Goal: Transaction & Acquisition: Purchase product/service

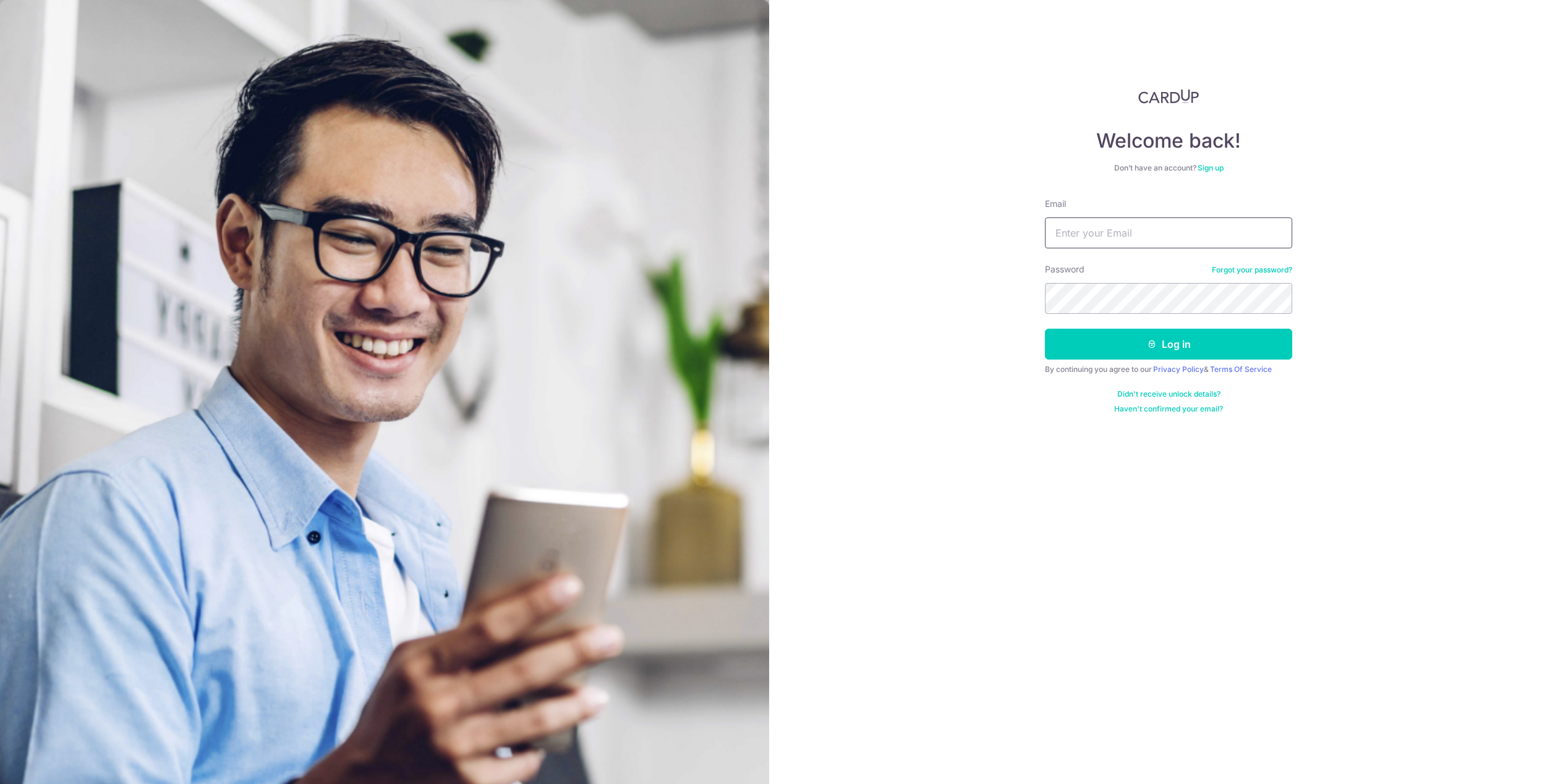
click at [1089, 228] on input "Email" at bounding box center [1169, 232] width 248 height 31
click at [0, 784] on com-1password-button at bounding box center [0, 784] width 0 height 0
type input "717155sc"
click at [1045, 329] on button "Log in" at bounding box center [1169, 344] width 248 height 31
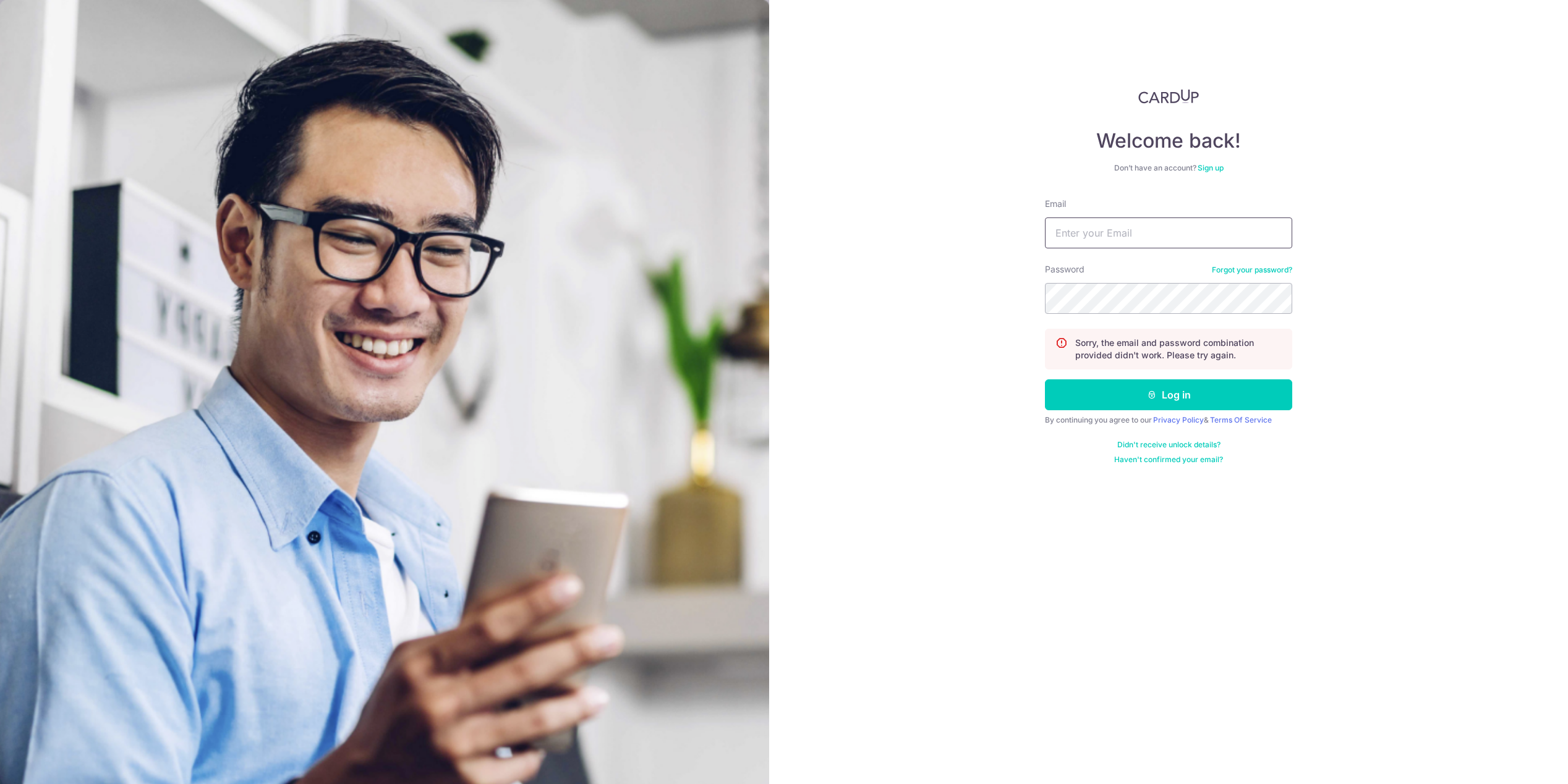
click at [1104, 224] on input "Email" at bounding box center [1169, 232] width 248 height 31
type input "sze.chuan@gmail.com"
click at [1094, 398] on button "Log in" at bounding box center [1169, 394] width 248 height 31
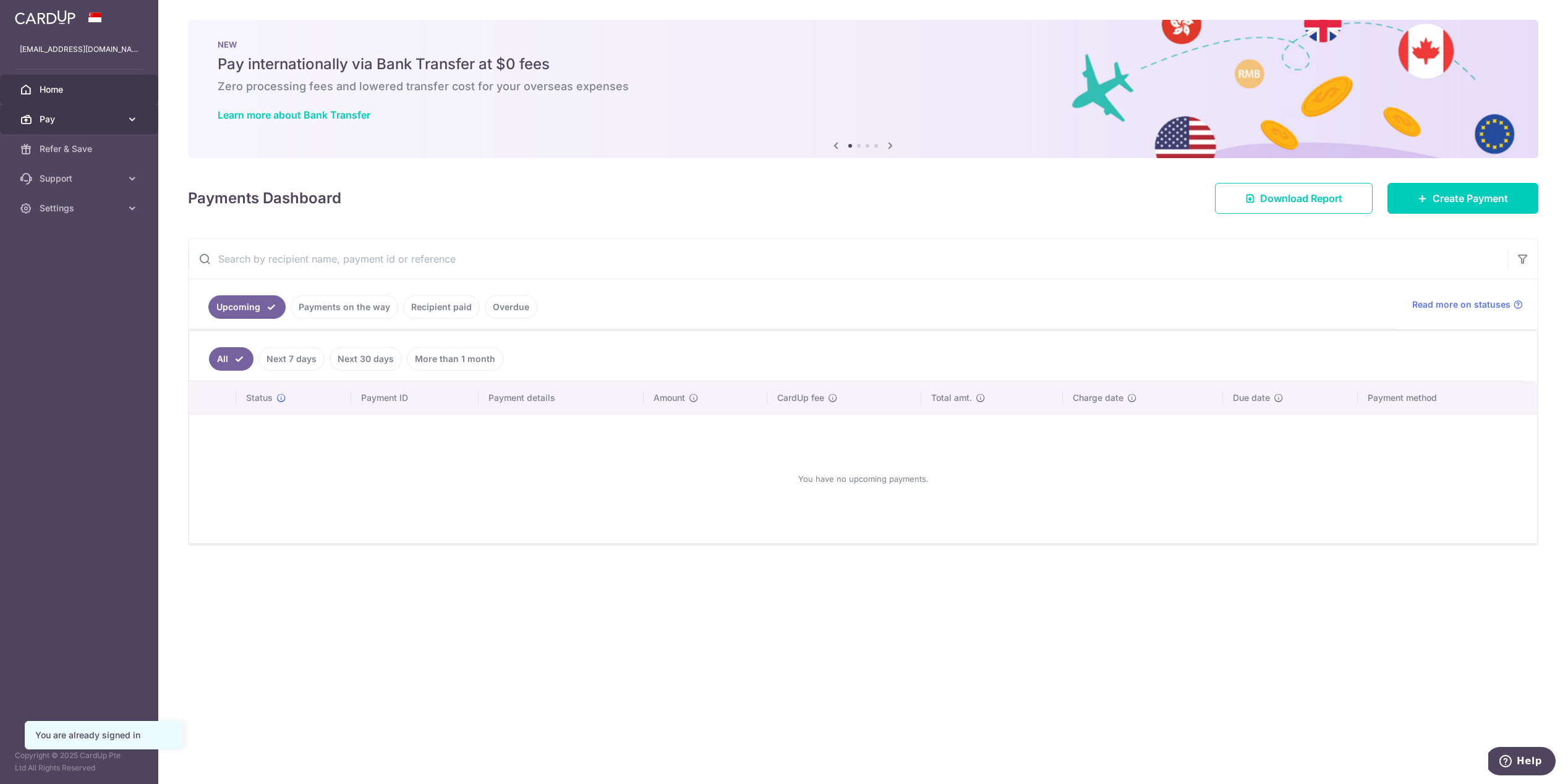
click at [112, 114] on span "Pay" at bounding box center [80, 119] width 82 height 12
click at [96, 117] on span "Pay" at bounding box center [80, 119] width 82 height 12
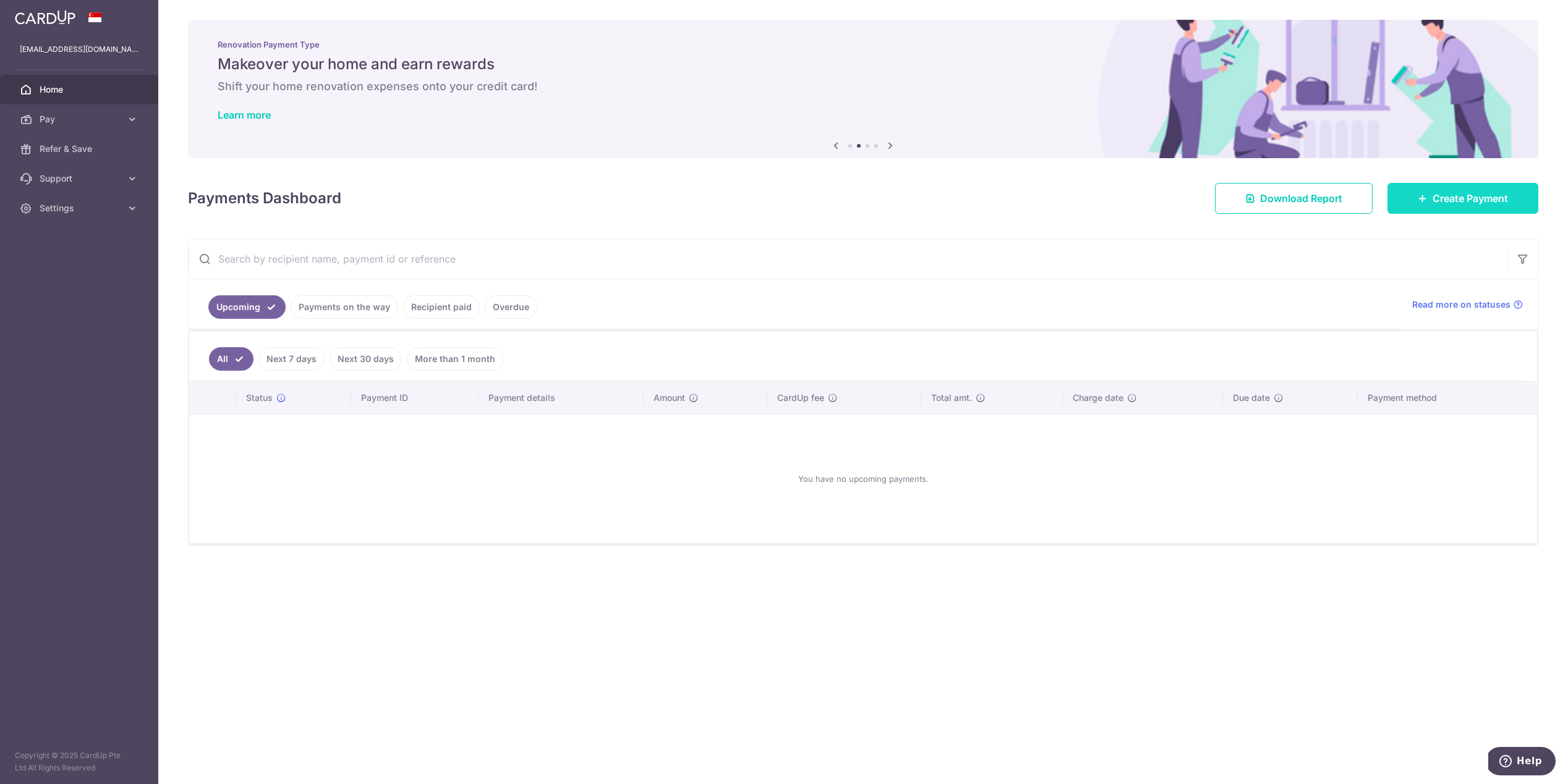
click at [1489, 190] on link "Create Payment" at bounding box center [1463, 198] width 151 height 31
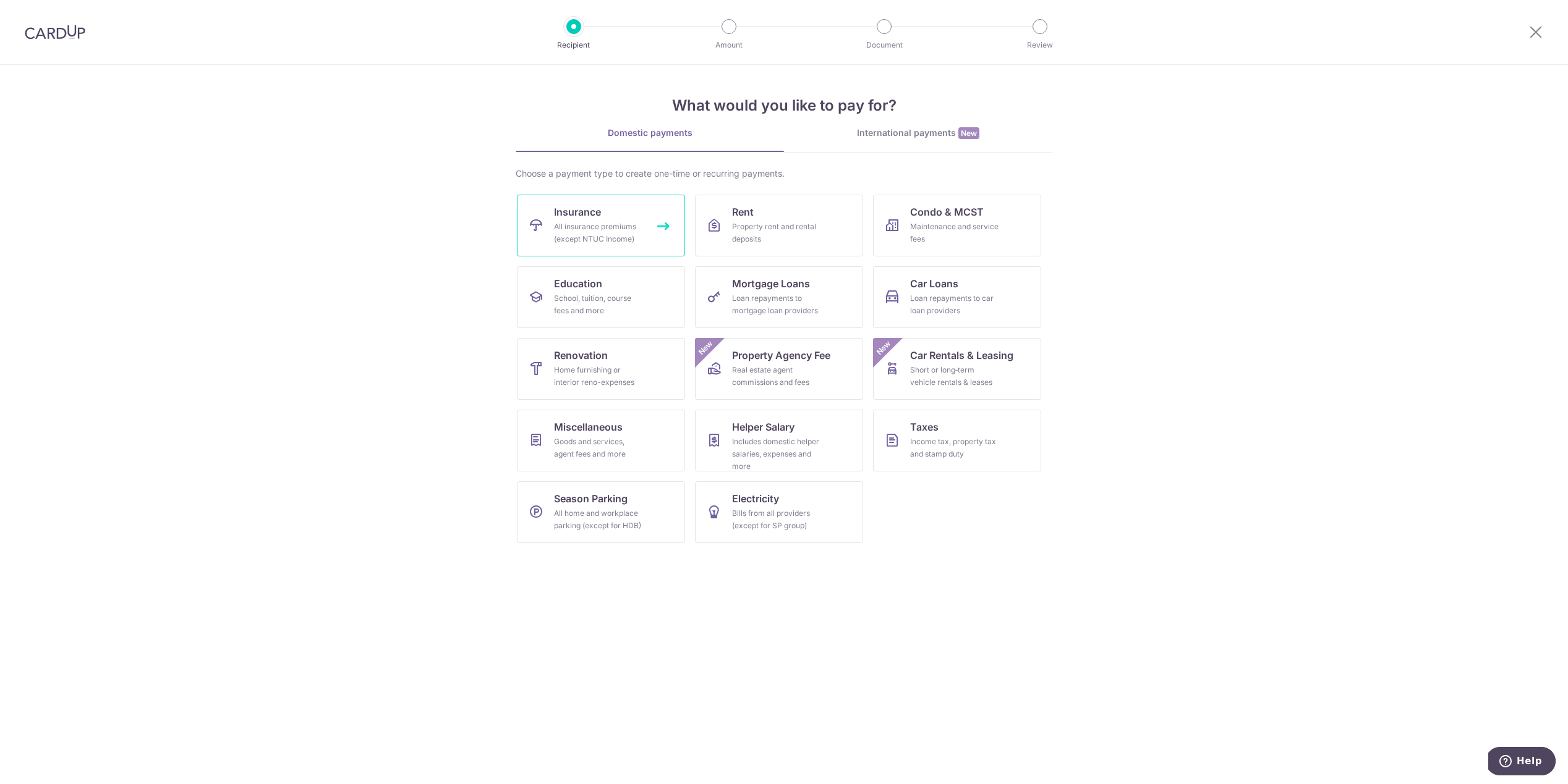
click at [569, 222] on div "All insurance premiums (except NTUC Income)" at bounding box center [598, 232] width 89 height 25
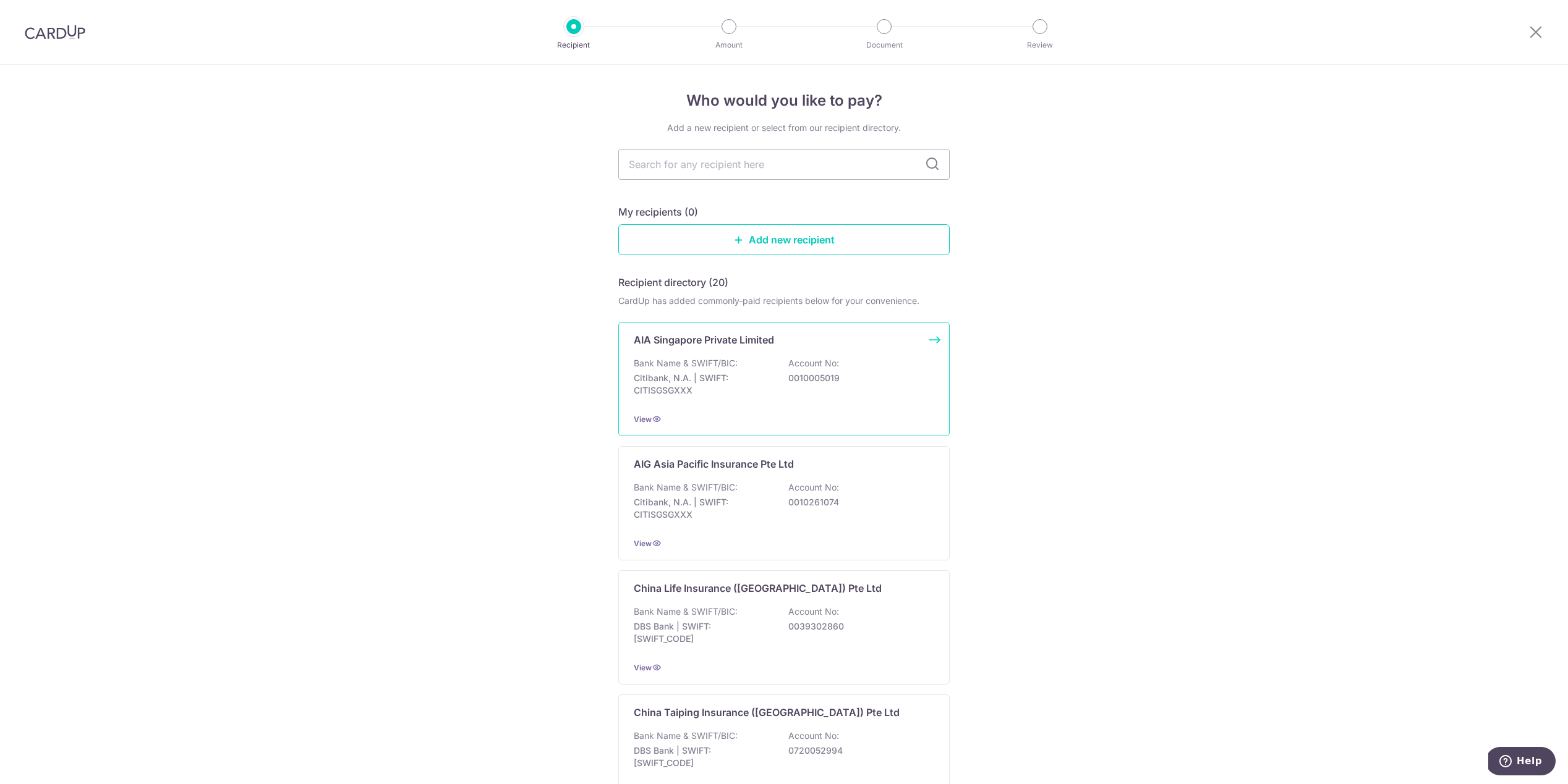
click at [704, 352] on div "AIA Singapore Private Limited Bank Name & SWIFT/BIC: Citibank, N.A. | SWIFT: CI…" at bounding box center [784, 379] width 331 height 114
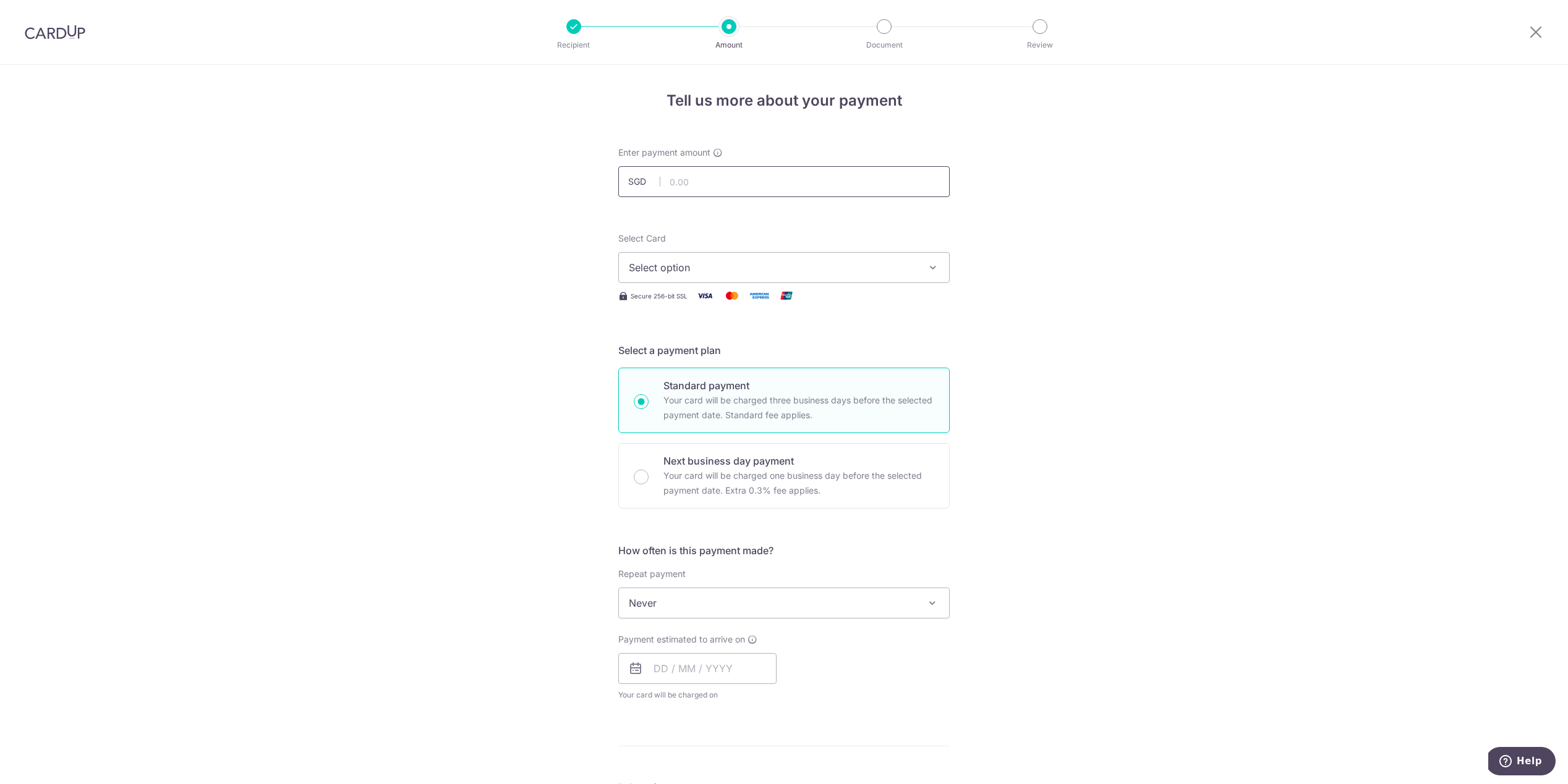
click at [697, 172] on input "text" at bounding box center [784, 181] width 331 height 31
type input "197.62"
click at [522, 208] on div "Tell us more about your payment Enter payment amount SGD 197.62 197.62 Select C…" at bounding box center [784, 624] width 1568 height 1118
drag, startPoint x: 664, startPoint y: 248, endPoint x: 691, endPoint y: 280, distance: 41.9
click at [671, 255] on div "Select Card Select option Add credit card Your Cards **** 8078 **** 0270" at bounding box center [784, 258] width 331 height 51
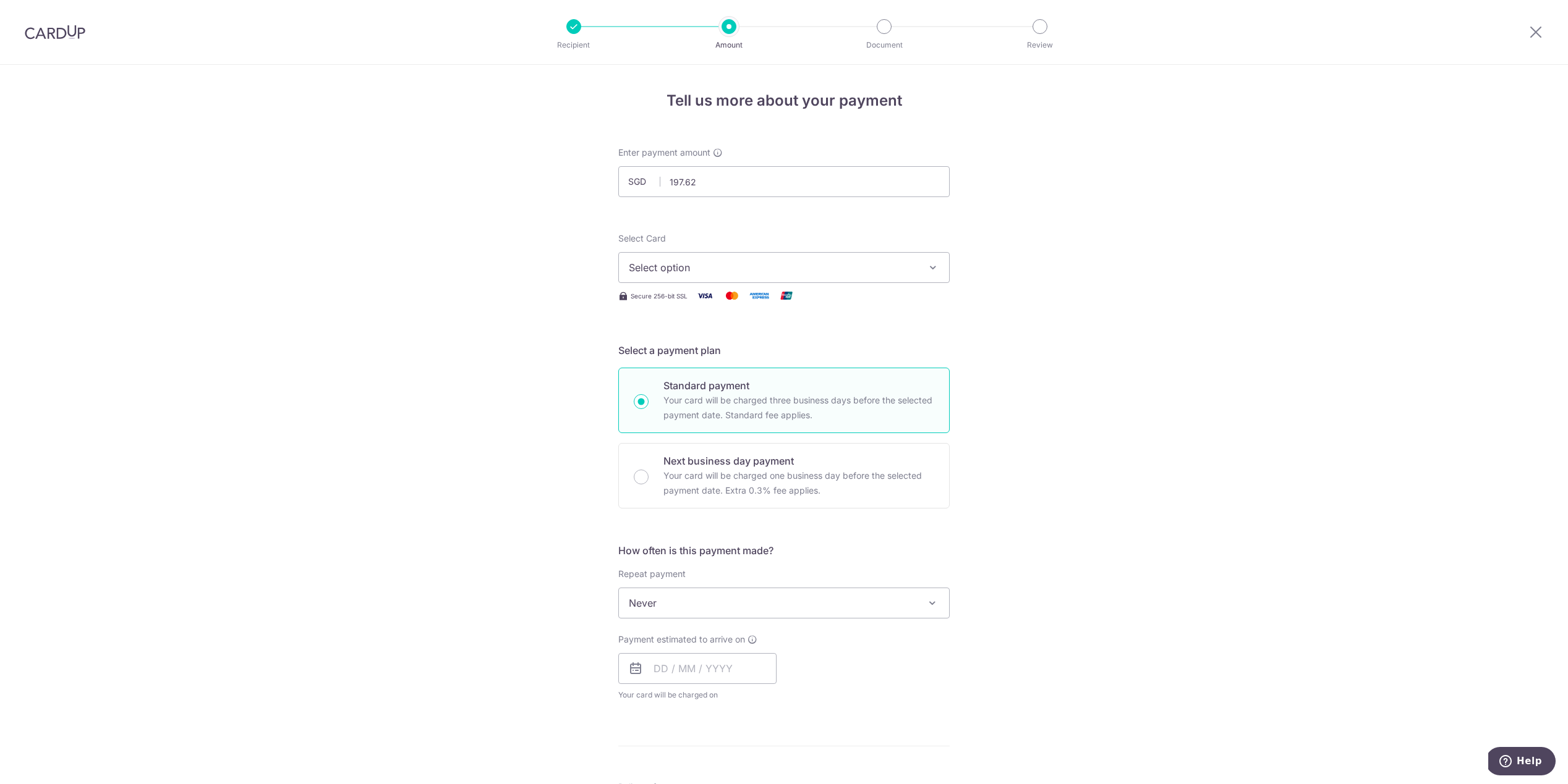
click at [691, 280] on button "Select option" at bounding box center [784, 267] width 331 height 31
click at [734, 385] on span "**** 0270" at bounding box center [784, 386] width 311 height 15
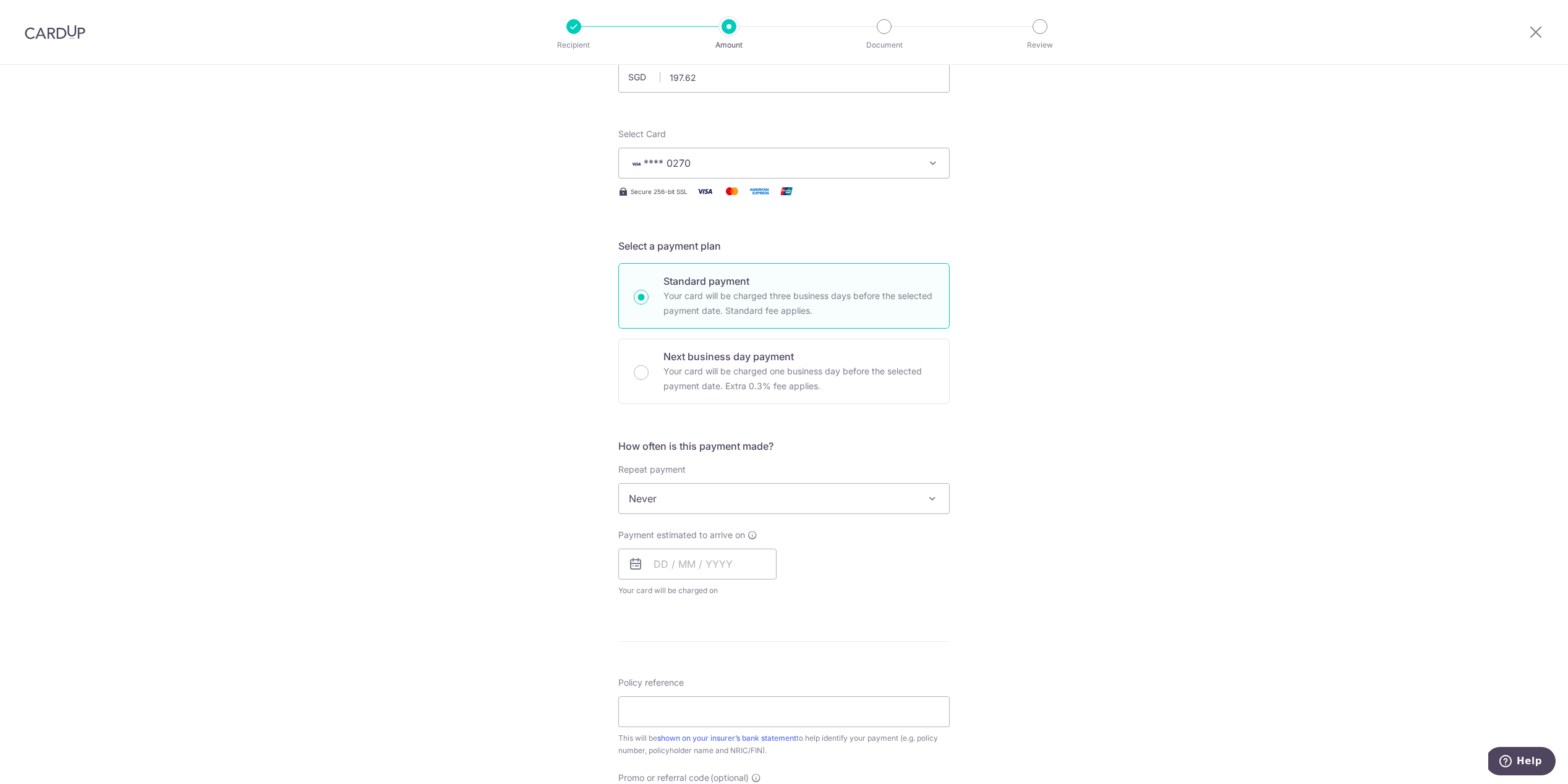
scroll to position [222, 0]
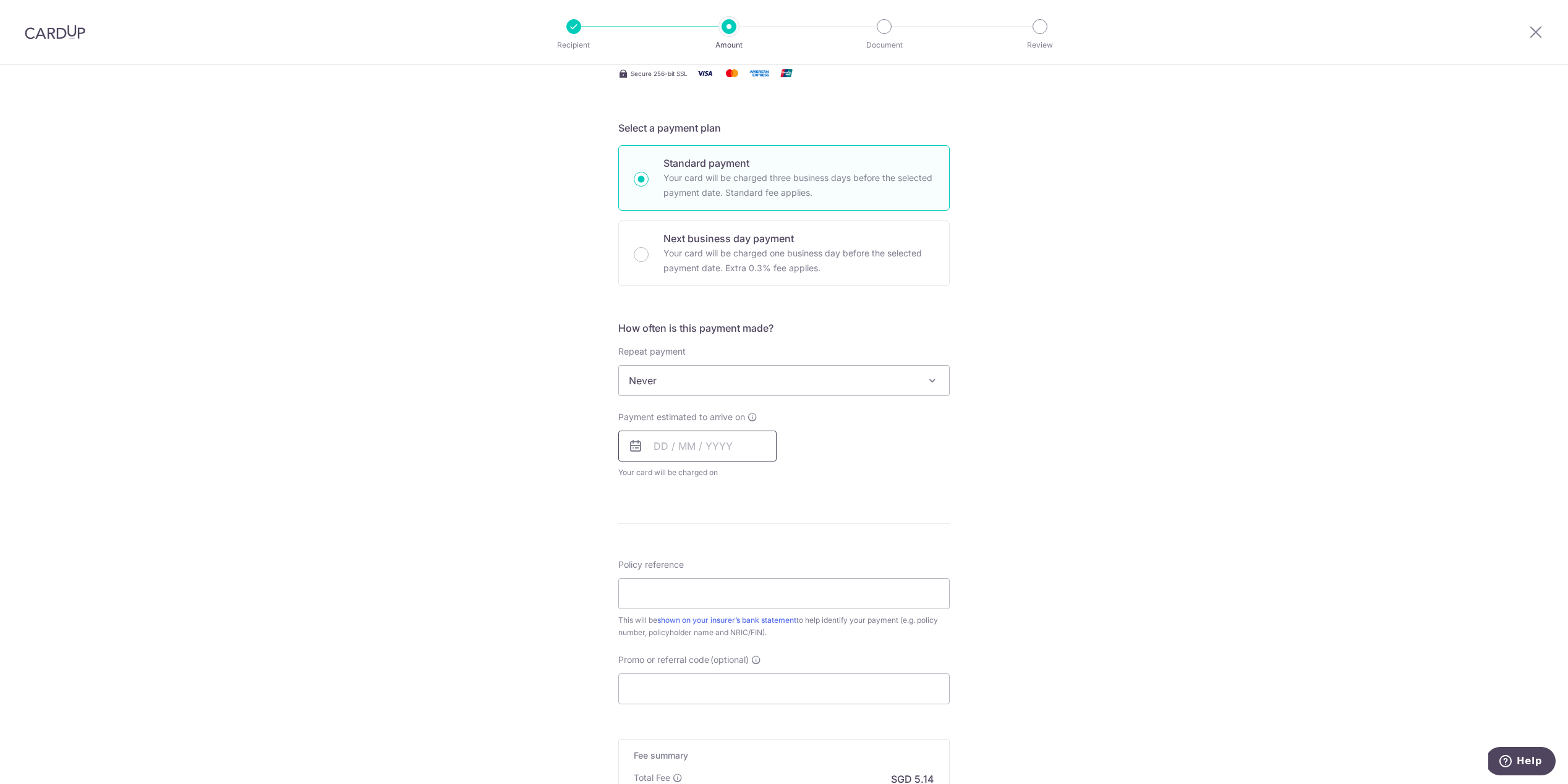
click at [661, 444] on input "text" at bounding box center [697, 446] width 158 height 31
click at [739, 587] on link "14" at bounding box center [743, 584] width 20 height 20
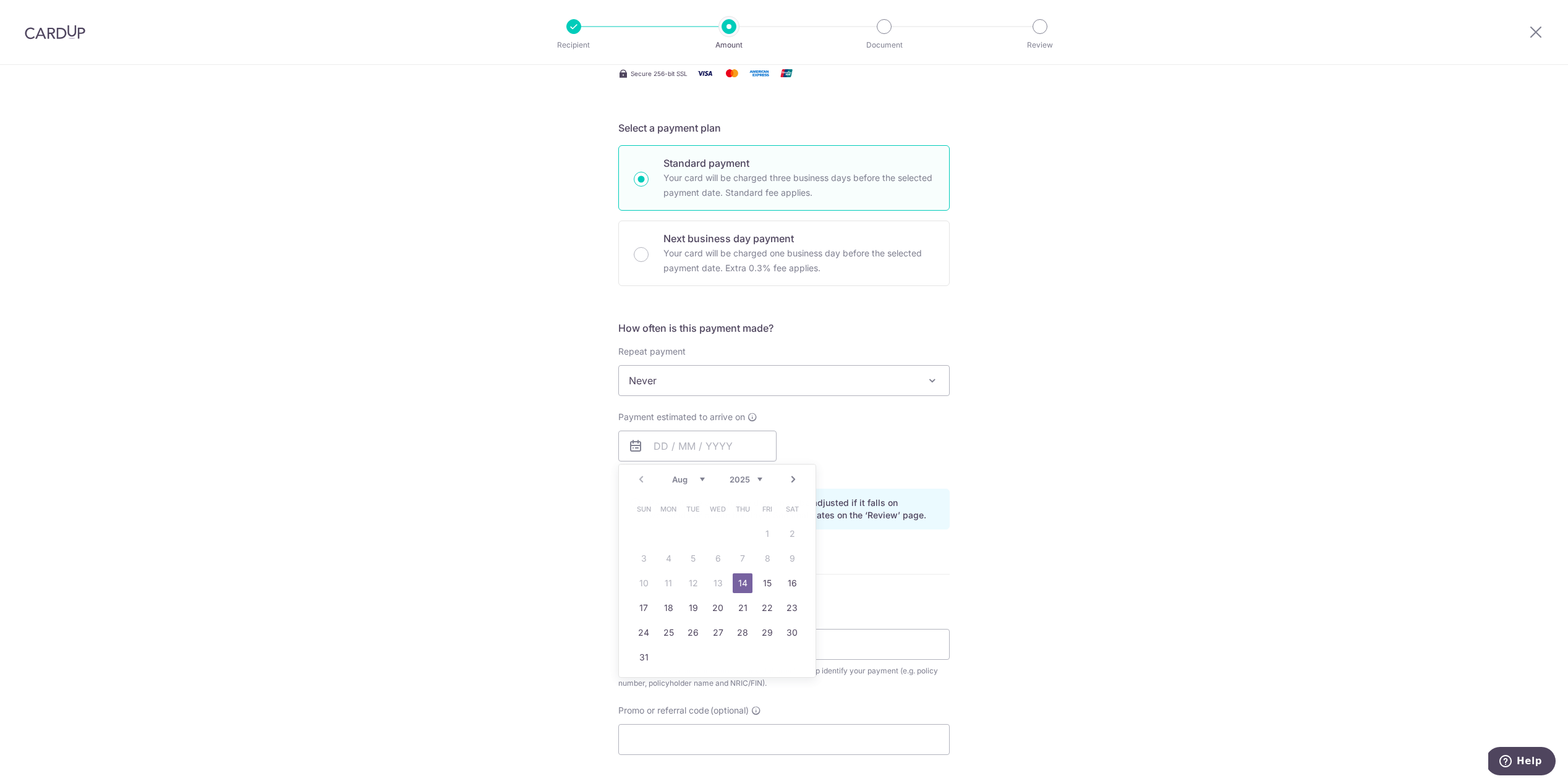
type input "14/08/2025"
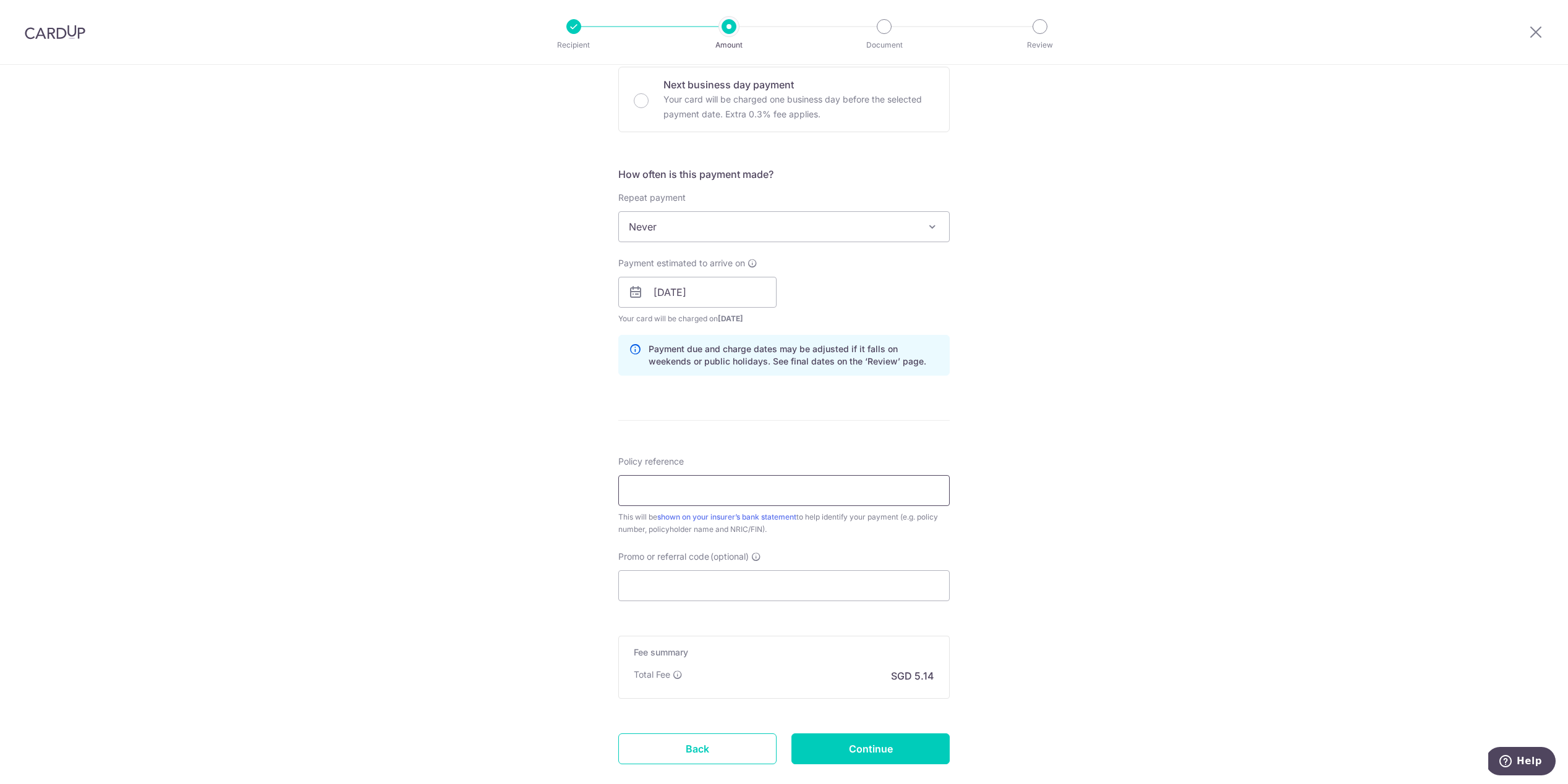
scroll to position [446, 0]
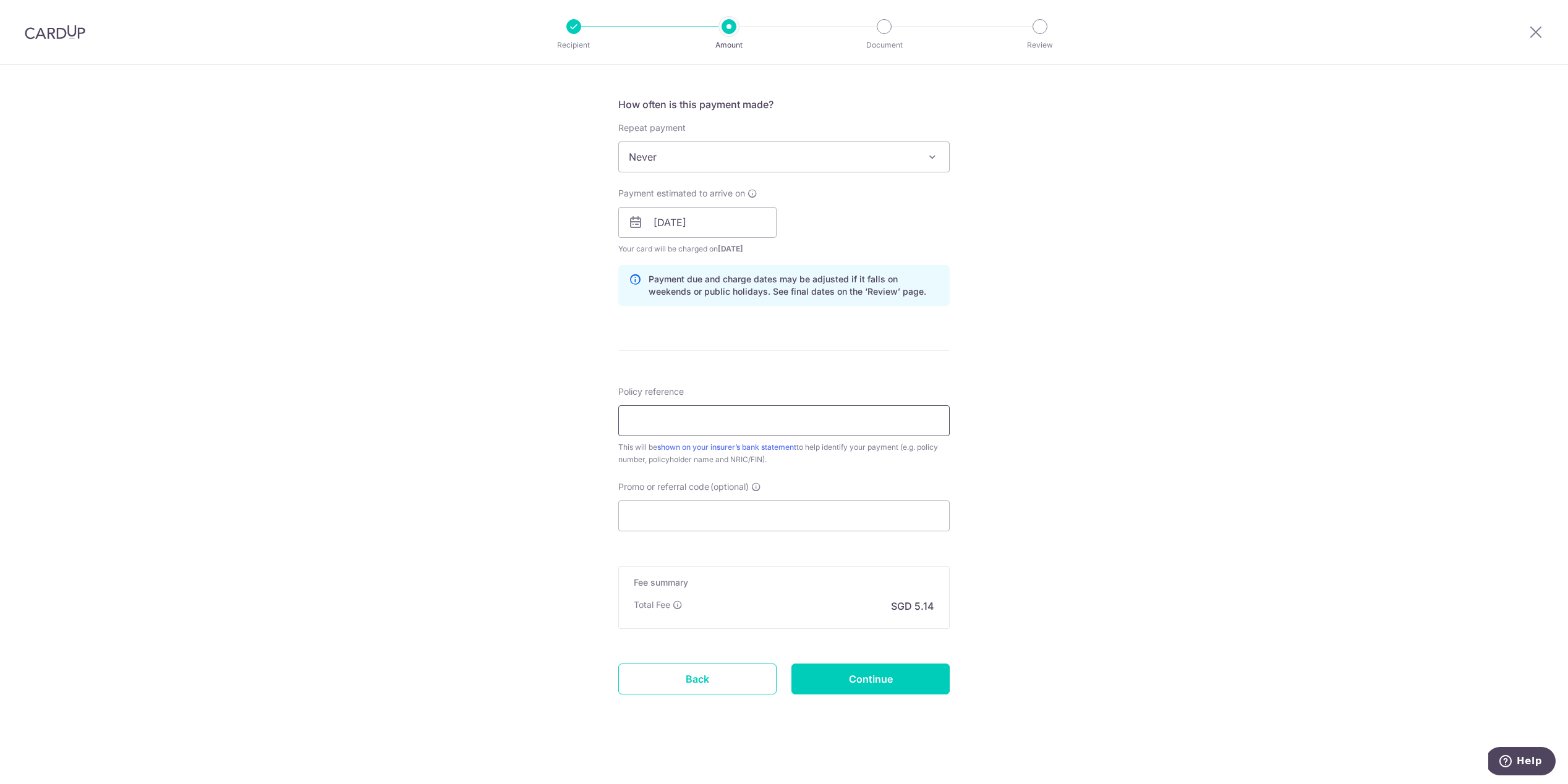
click at [701, 411] on input "Policy reference" at bounding box center [784, 421] width 331 height 31
type input "E237657488"
click at [706, 517] on input "Promo or referral code (optional)" at bounding box center [784, 516] width 331 height 31
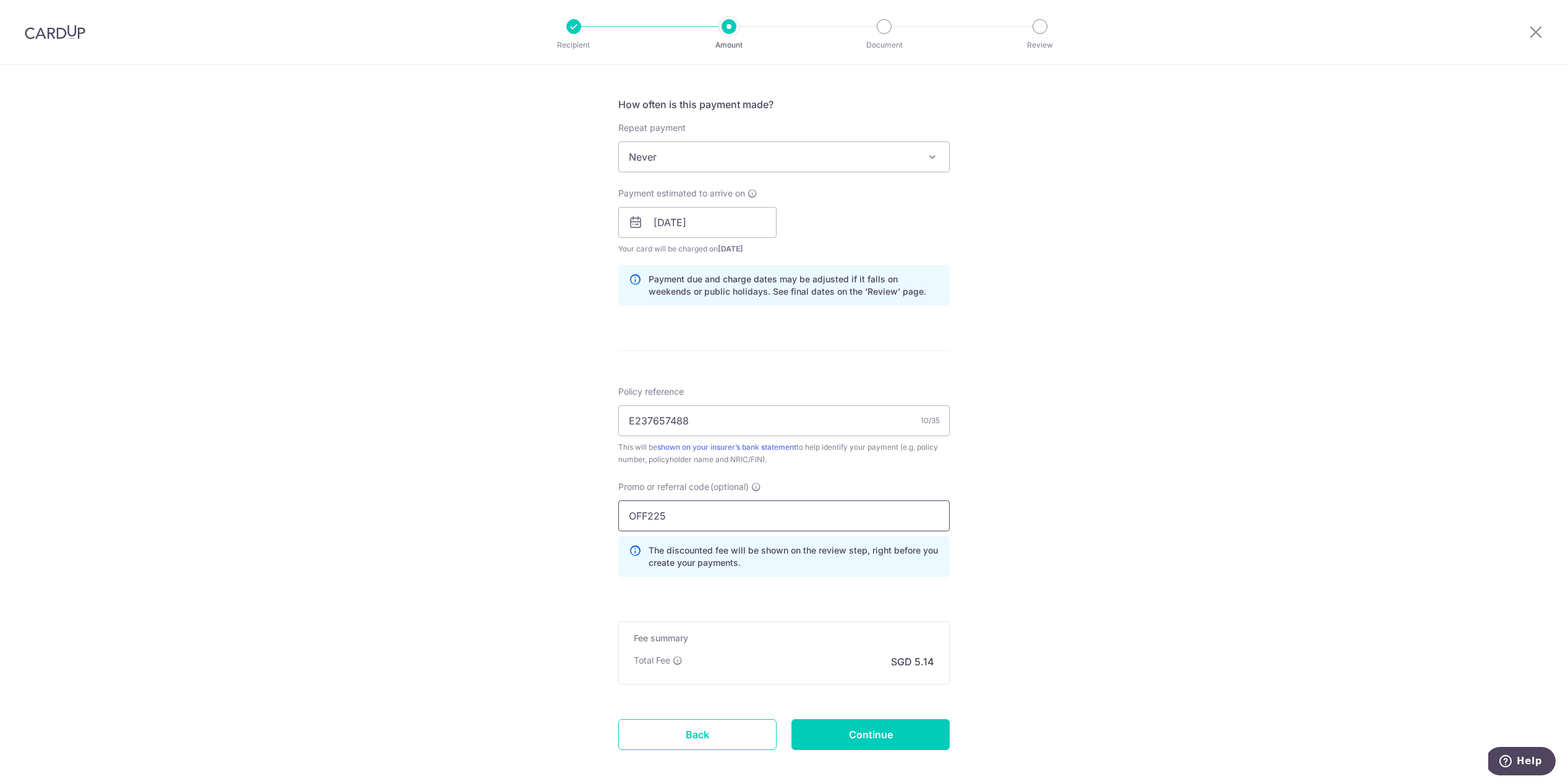
type input "OFF225"
click at [850, 715] on form "Enter payment amount SGD 197.62 197.62 Select Card **** 0270 Add credit card Yo…" at bounding box center [784, 242] width 331 height 1084
click at [857, 728] on input "Continue" at bounding box center [870, 735] width 158 height 31
type input "Create Schedule"
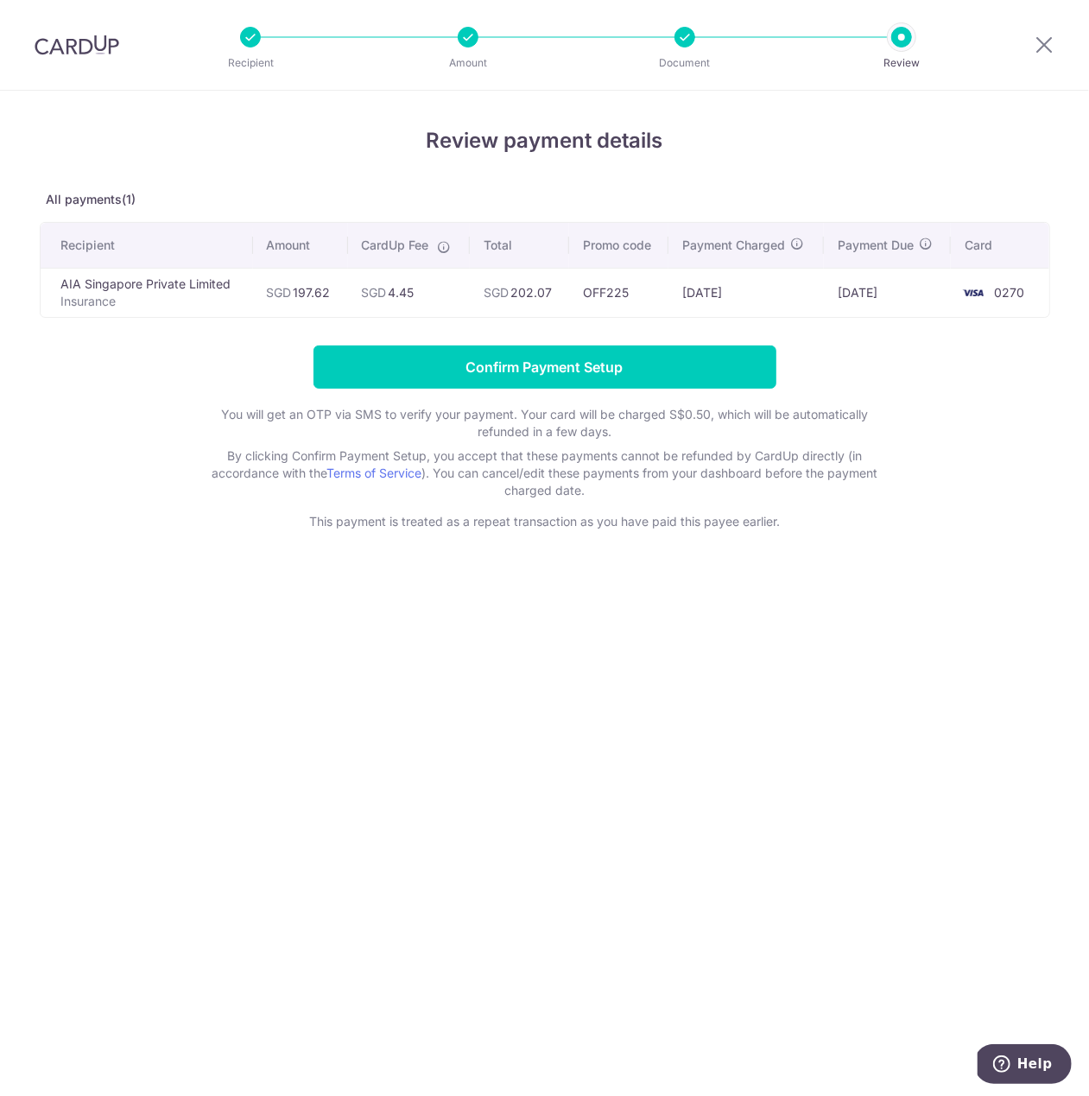
click at [643, 304] on td "OFF225" at bounding box center [618, 292] width 99 height 49
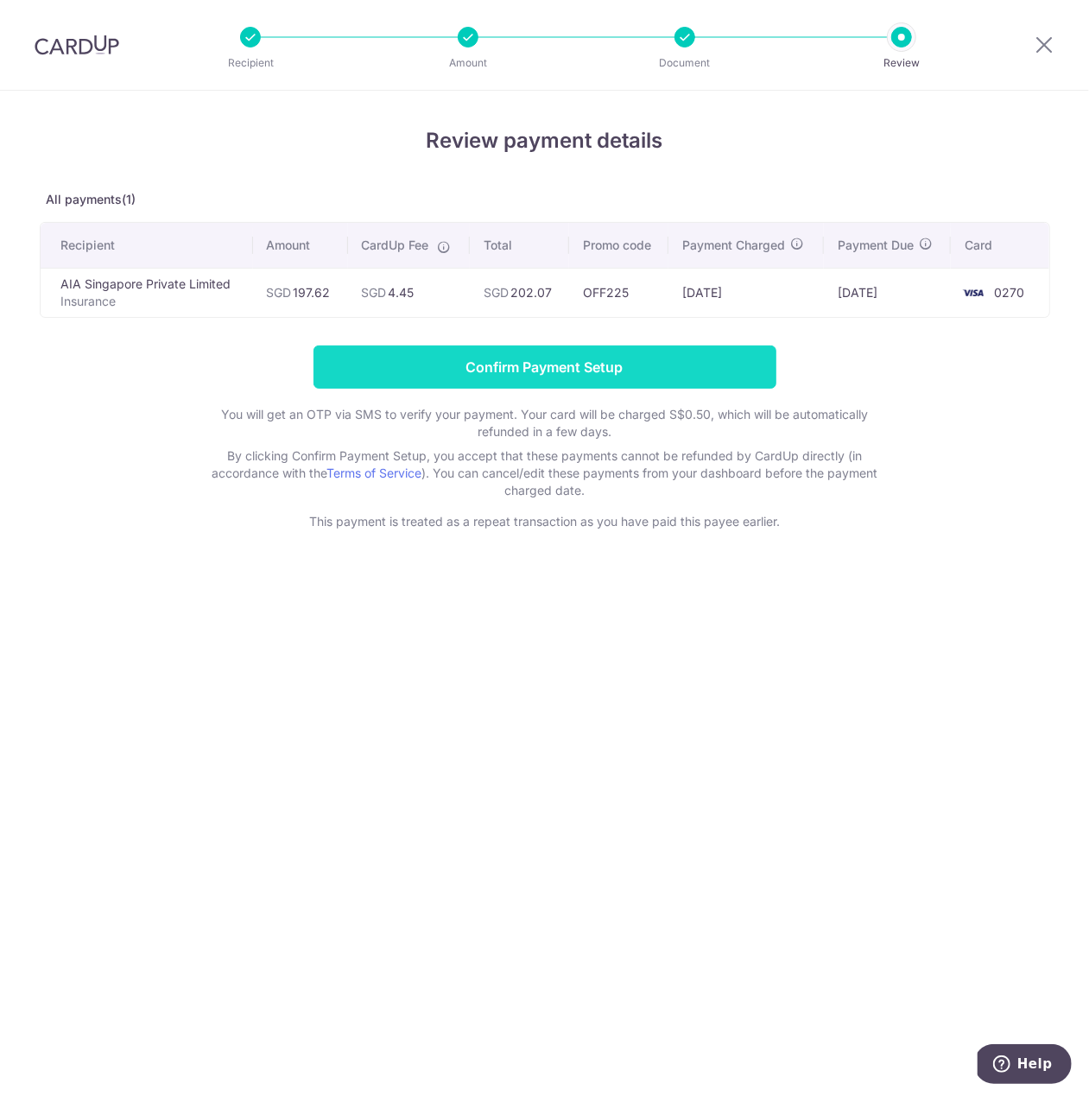
click at [537, 375] on input "Confirm Payment Setup" at bounding box center [545, 367] width 463 height 43
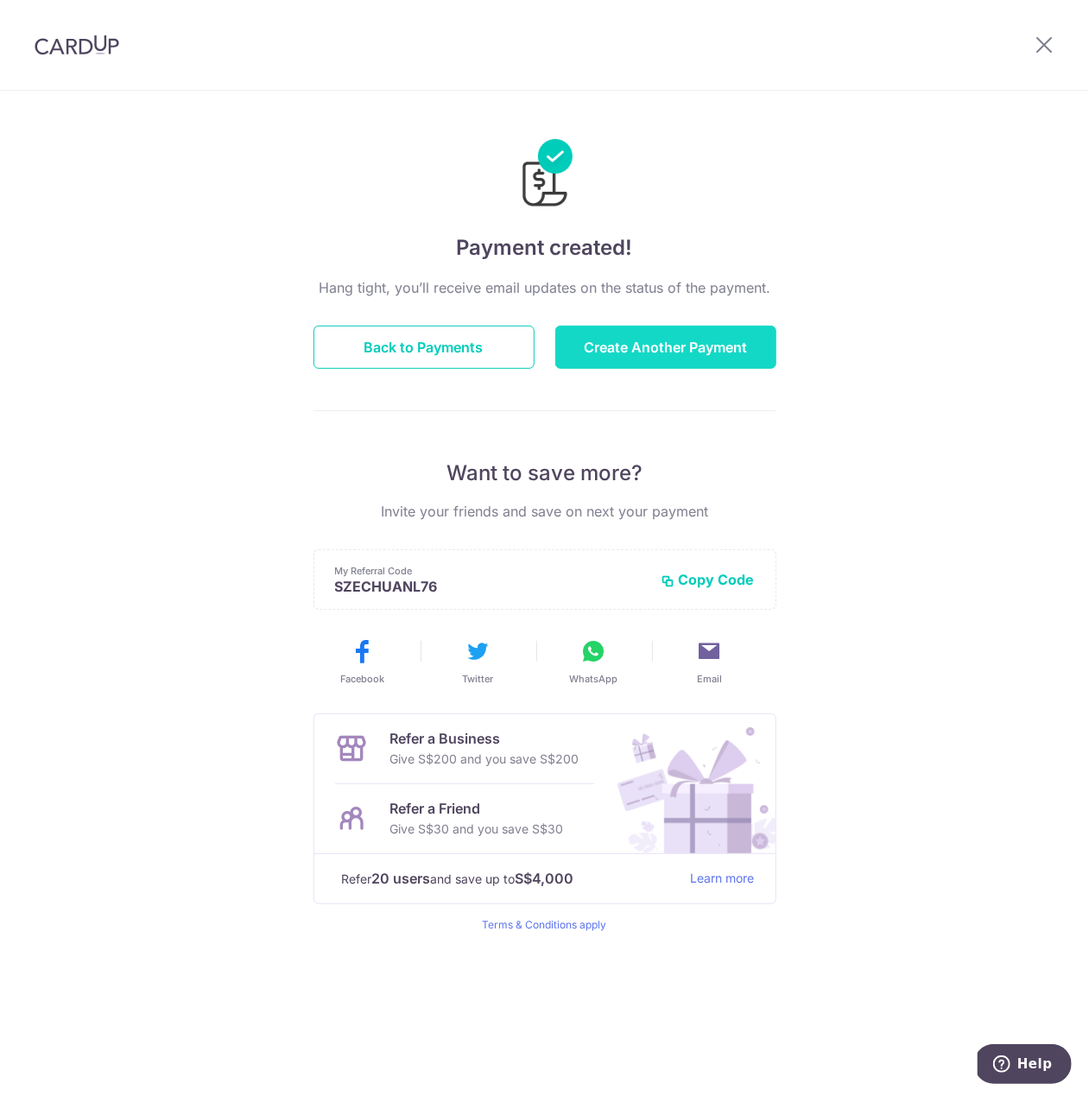
click at [596, 353] on button "Create Another Payment" at bounding box center [666, 347] width 221 height 43
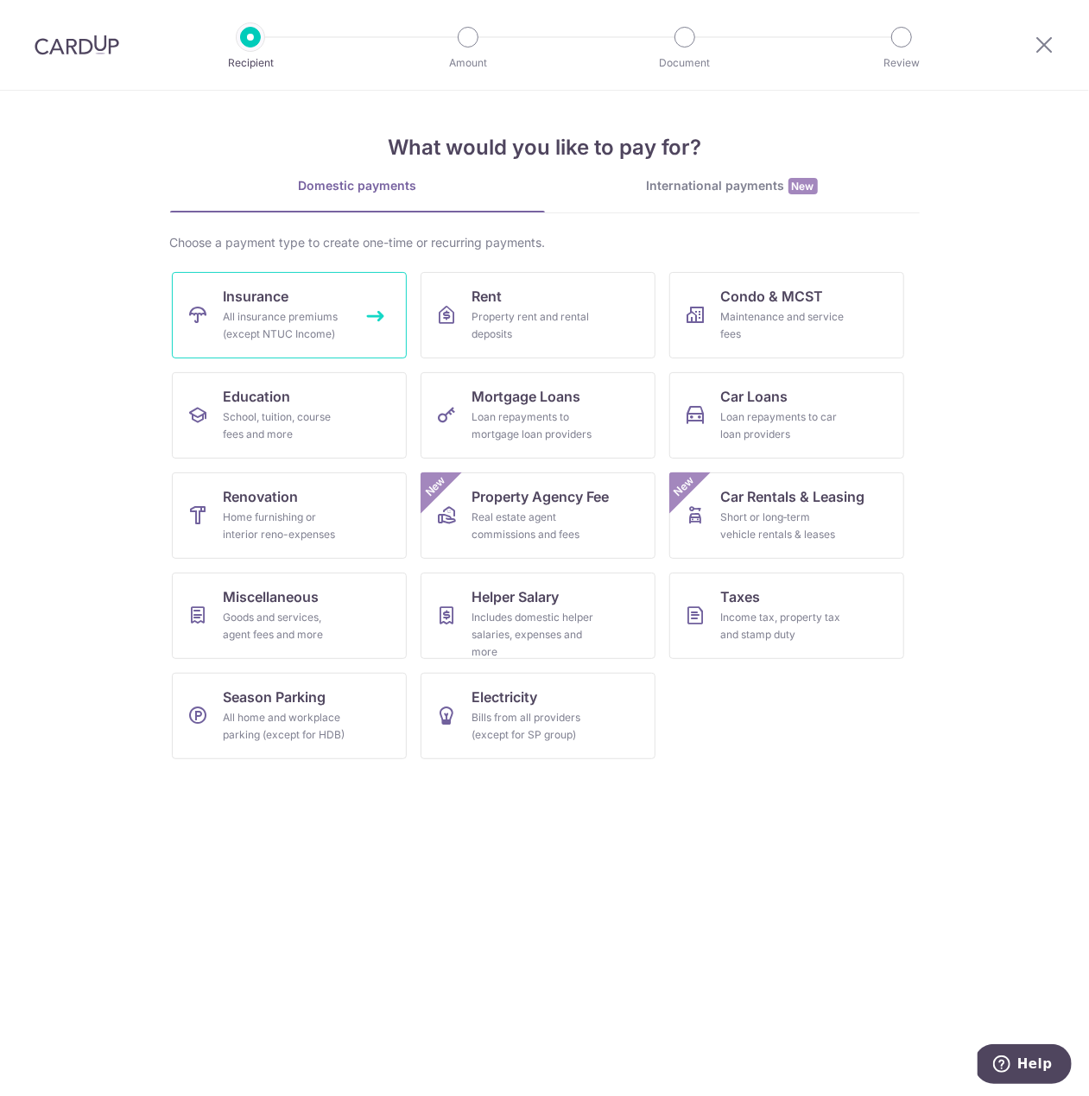
click at [362, 320] on link "Insurance All insurance premiums (except NTUC Income)" at bounding box center [289, 315] width 235 height 86
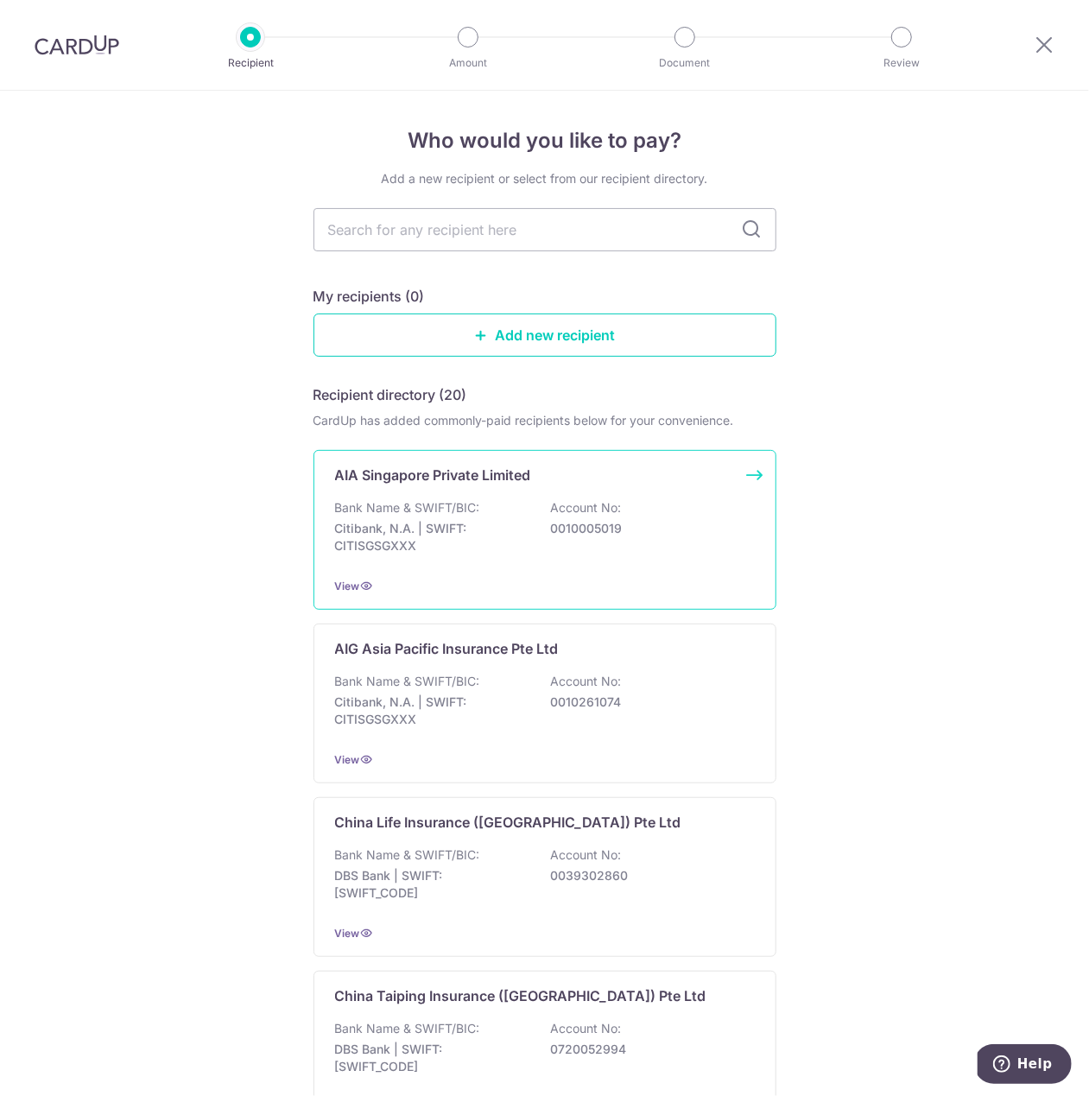
click at [493, 543] on p "Citibank, N.A. | SWIFT: CITISGSGXXX" at bounding box center [432, 537] width 194 height 35
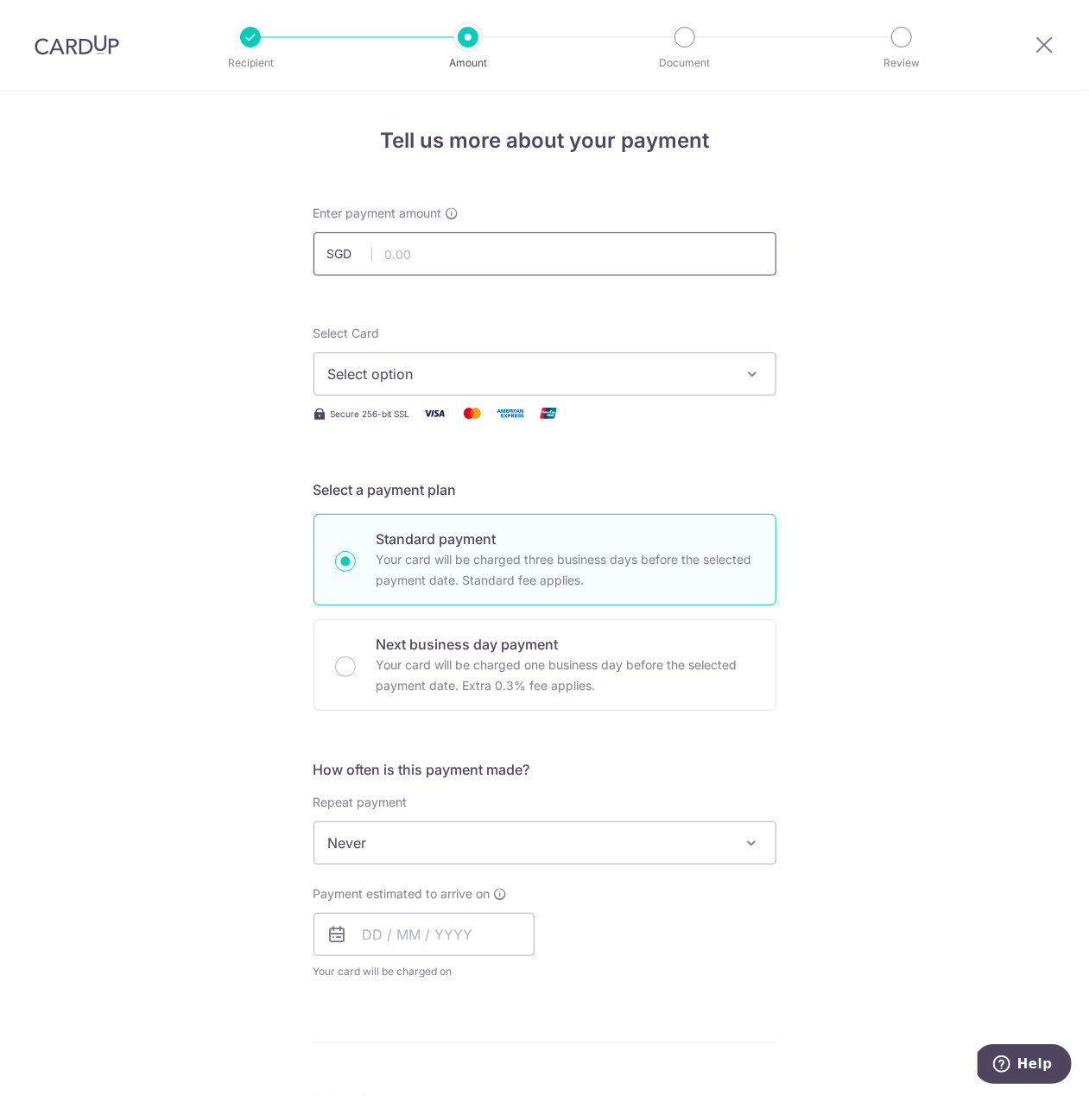
click at [478, 253] on input "text" at bounding box center [545, 253] width 463 height 43
type input "96.00"
click at [523, 352] on button "Select option" at bounding box center [545, 373] width 463 height 43
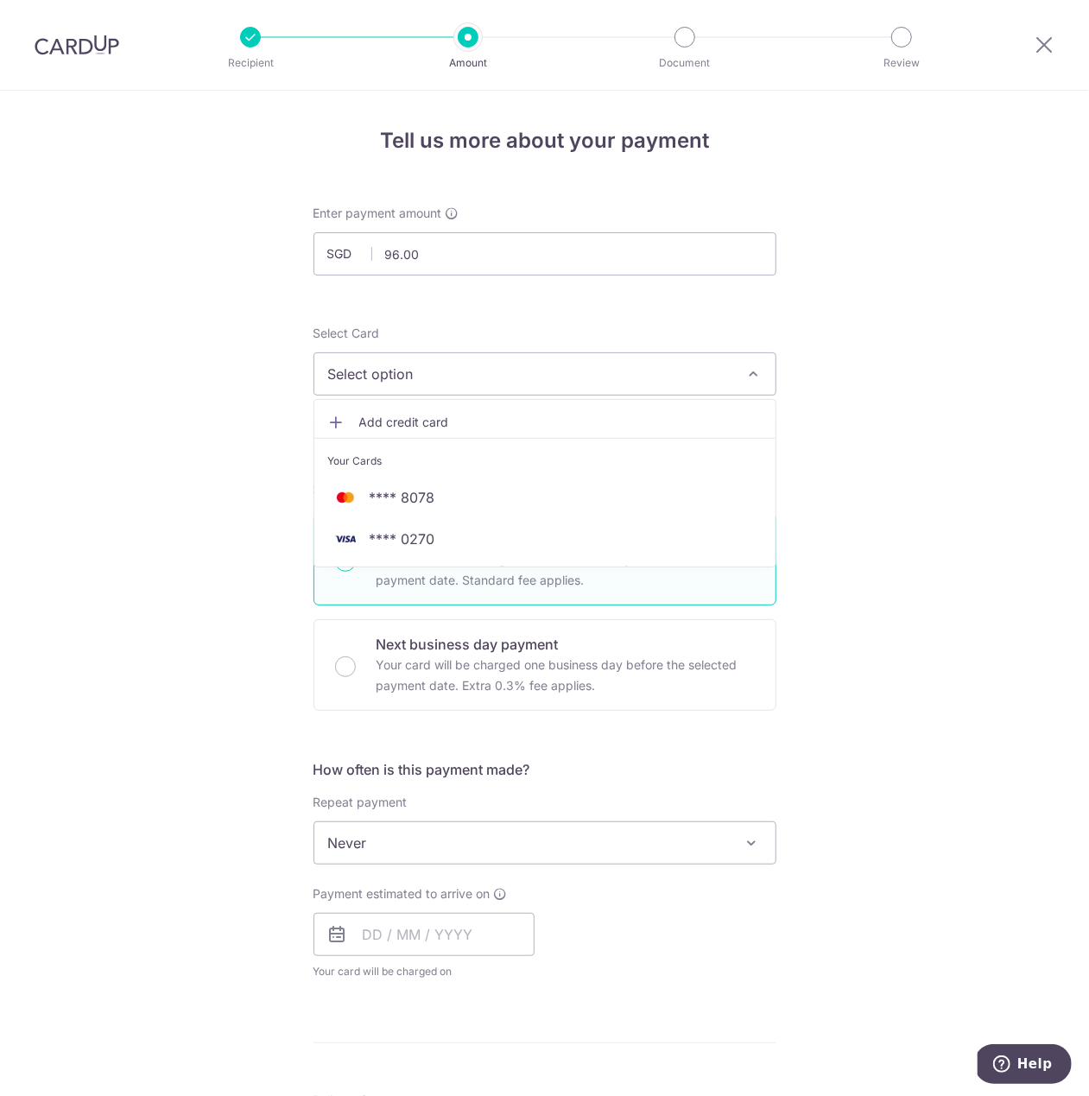
click at [523, 367] on span "Select option" at bounding box center [529, 374] width 403 height 21
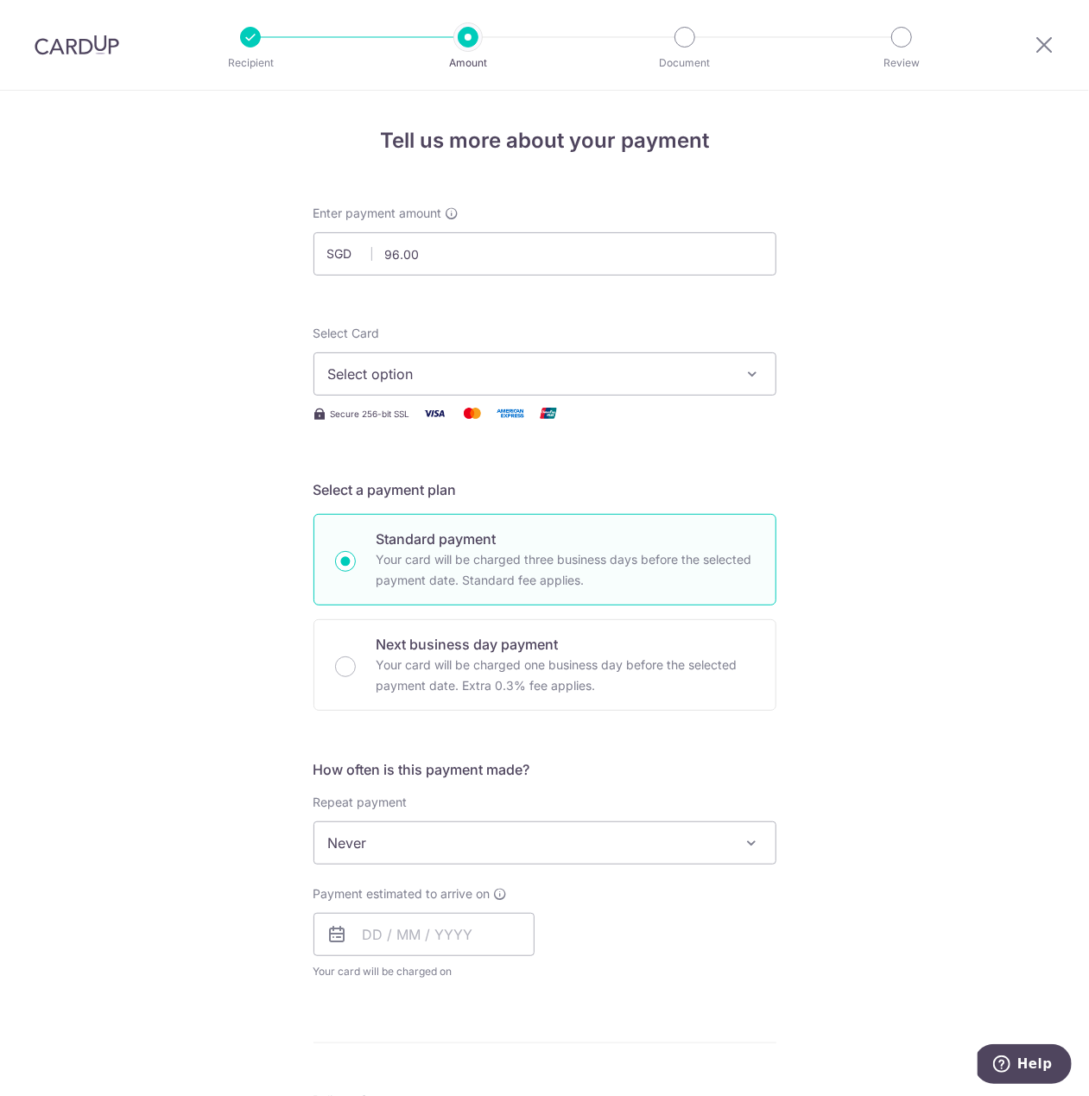
click at [523, 367] on span "Select option" at bounding box center [529, 374] width 403 height 21
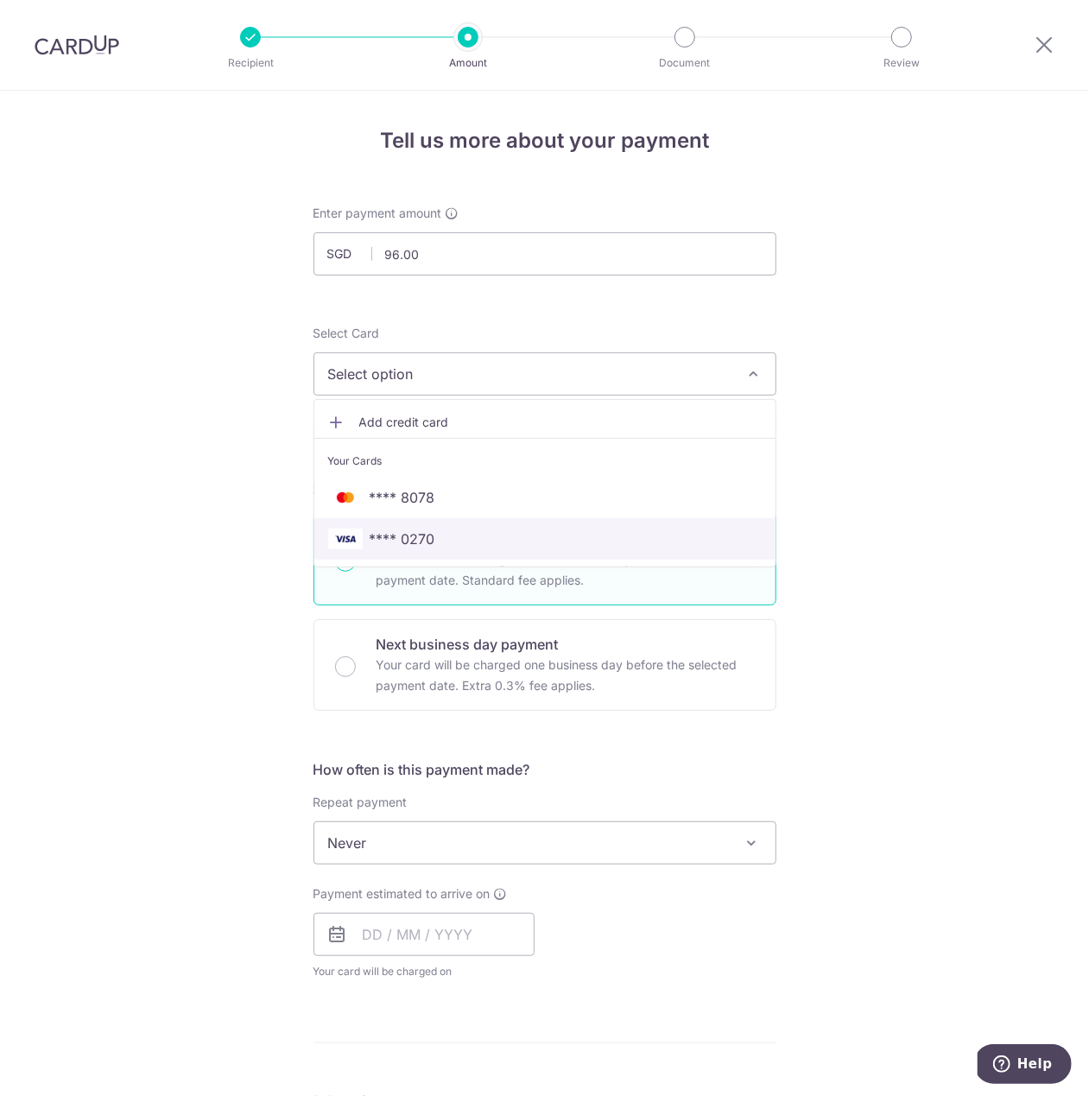
click at [495, 544] on span "**** 0270" at bounding box center [545, 539] width 434 height 21
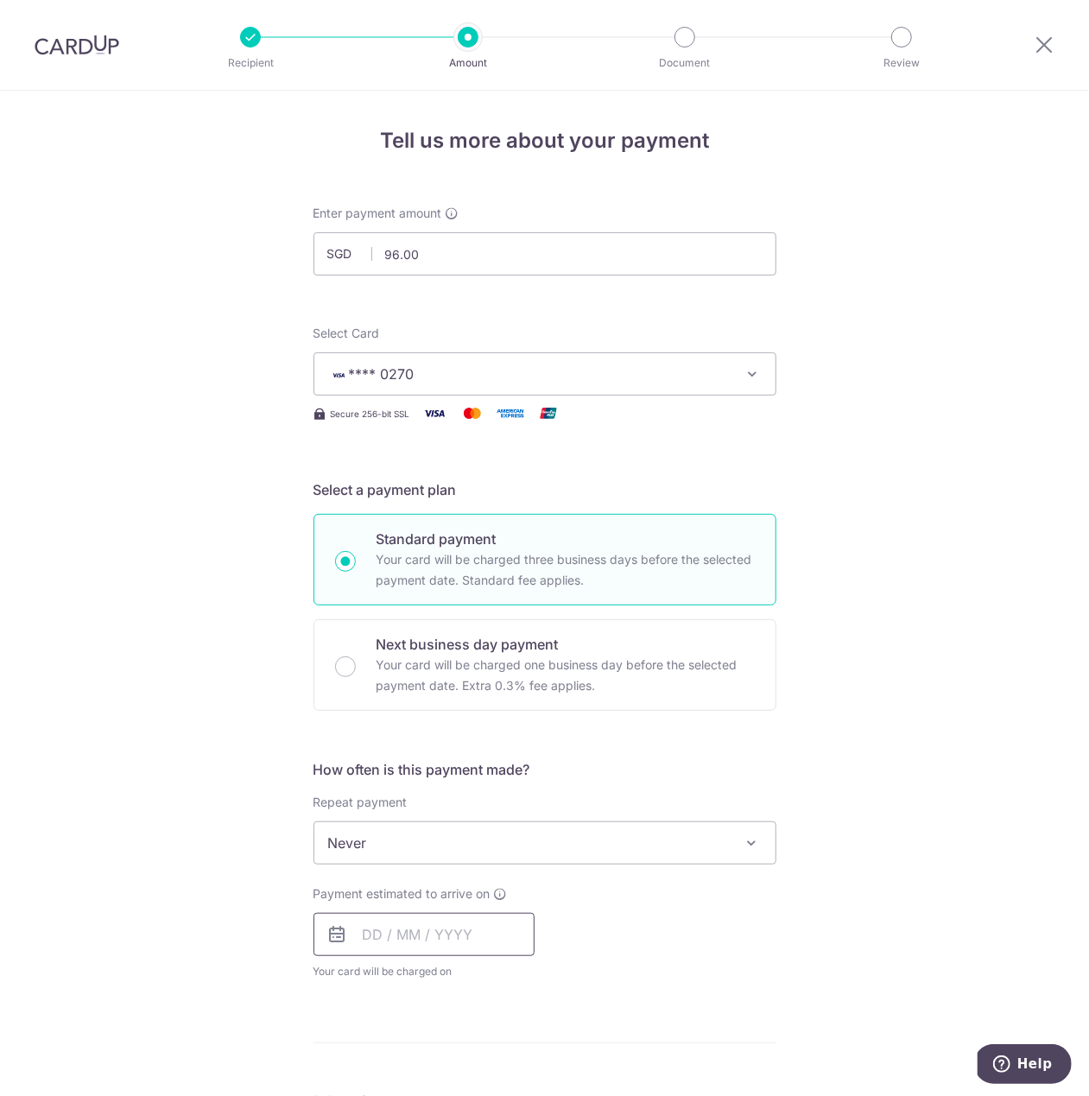
click at [338, 913] on input "text" at bounding box center [424, 934] width 221 height 43
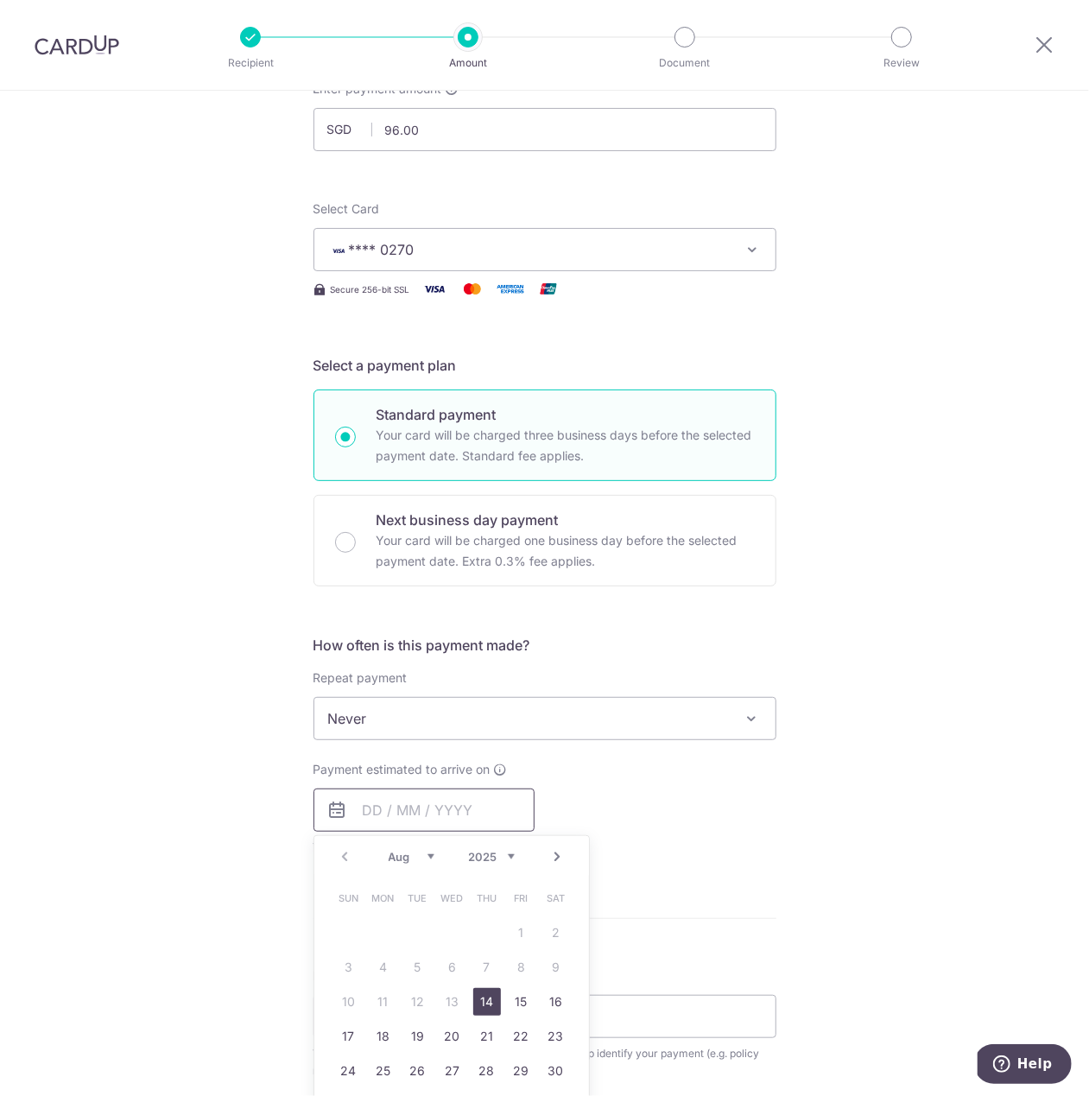
scroll to position [622, 0]
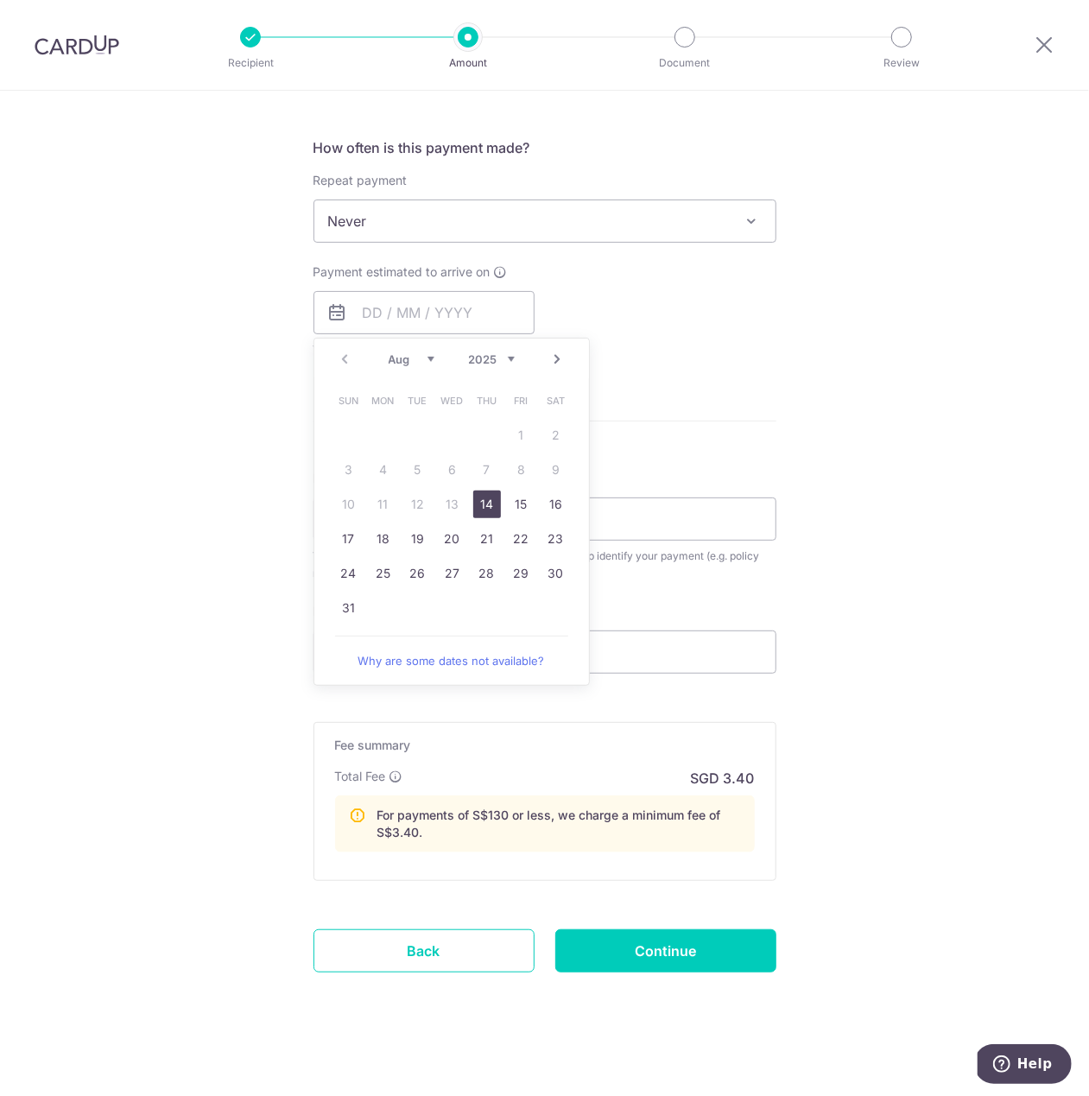
click at [478, 491] on link "14" at bounding box center [487, 505] width 28 height 28
type input "[DATE]"
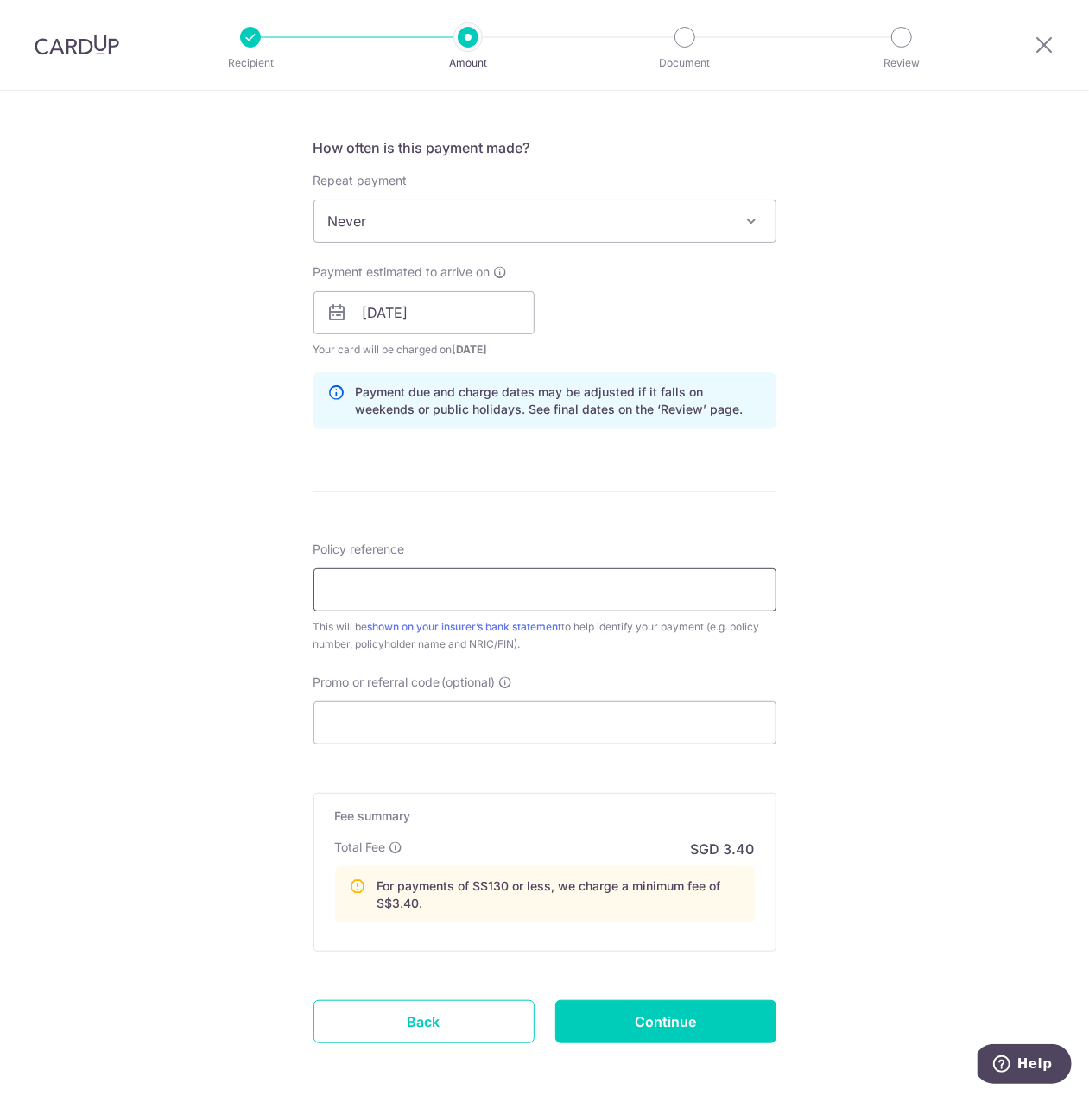
click at [464, 600] on input "Policy reference" at bounding box center [545, 589] width 463 height 43
type input "GET225"
click at [378, 596] on input "GET225" at bounding box center [545, 589] width 463 height 43
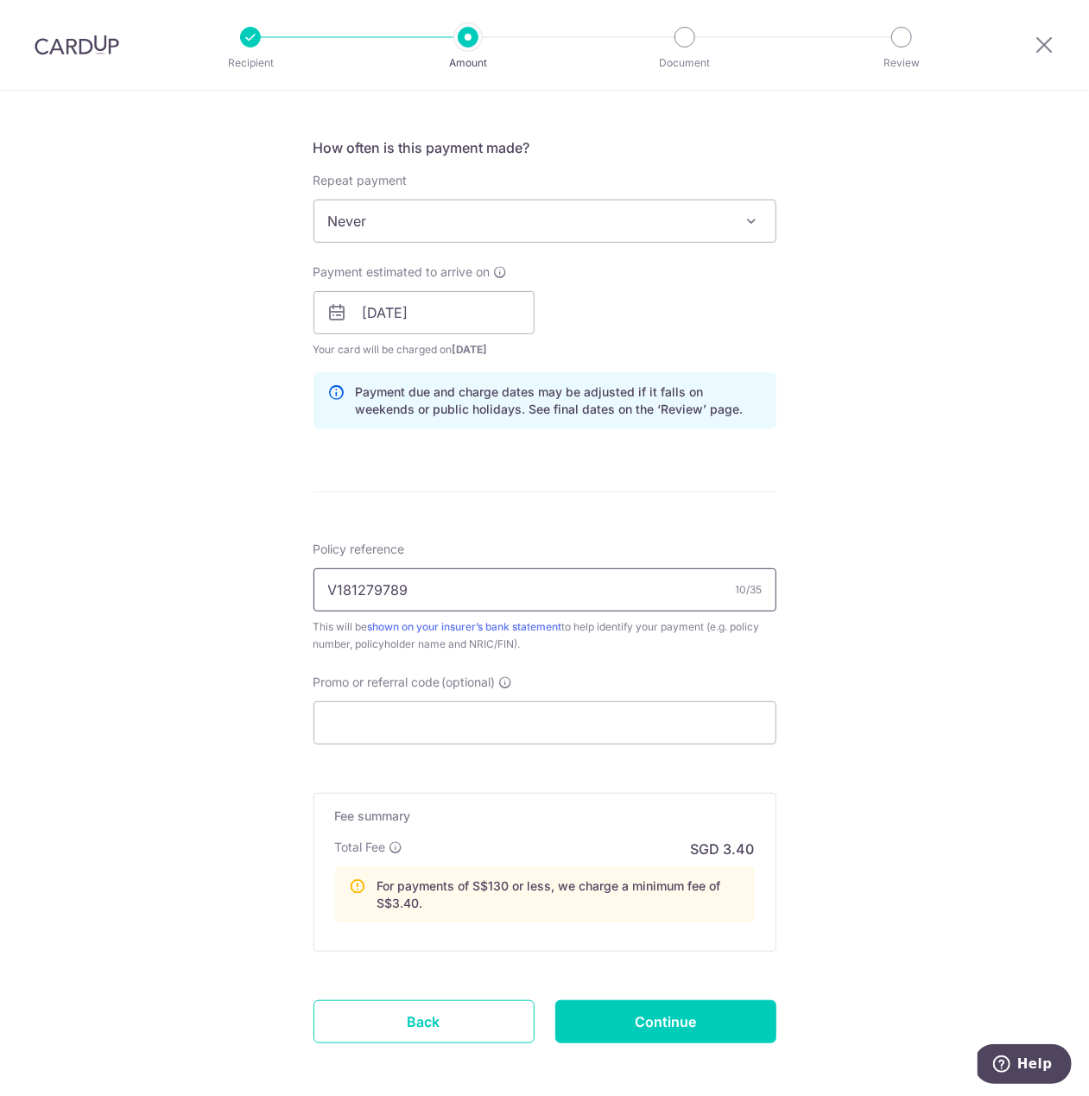
type input "V181279789"
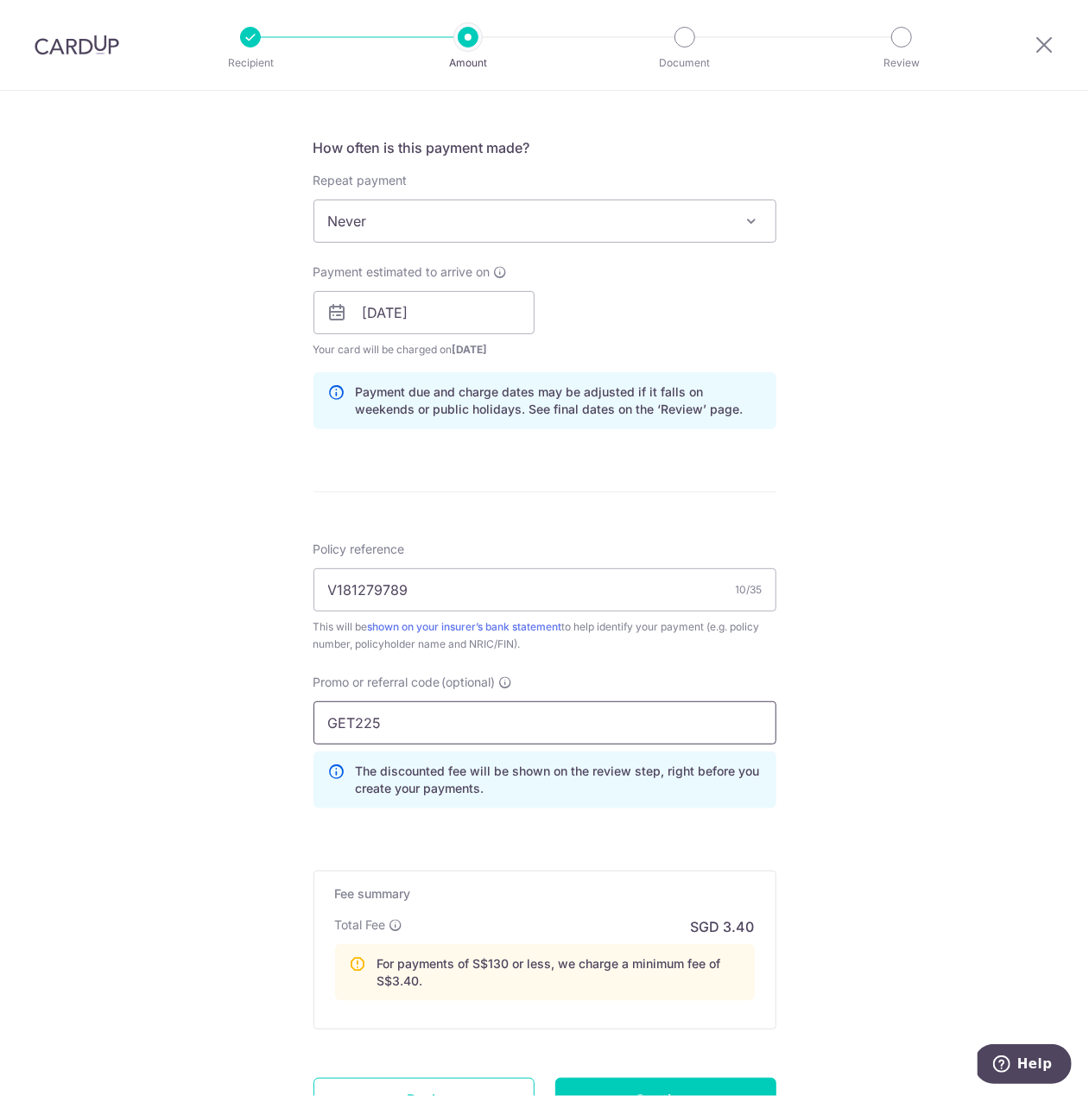
scroll to position [771, 0]
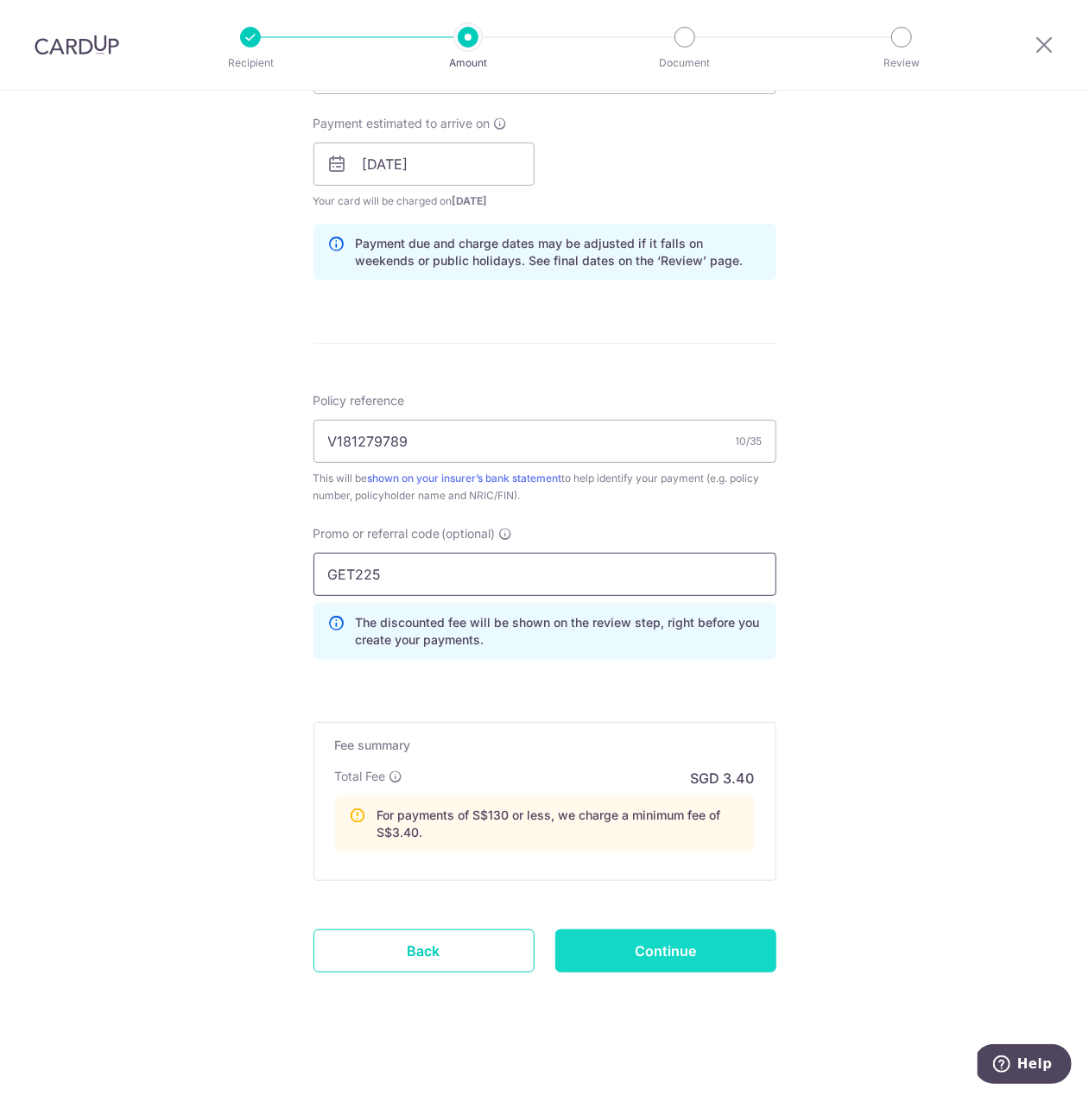
type input "GET225"
click at [667, 936] on input "Continue" at bounding box center [666, 951] width 221 height 43
type input "Create Schedule"
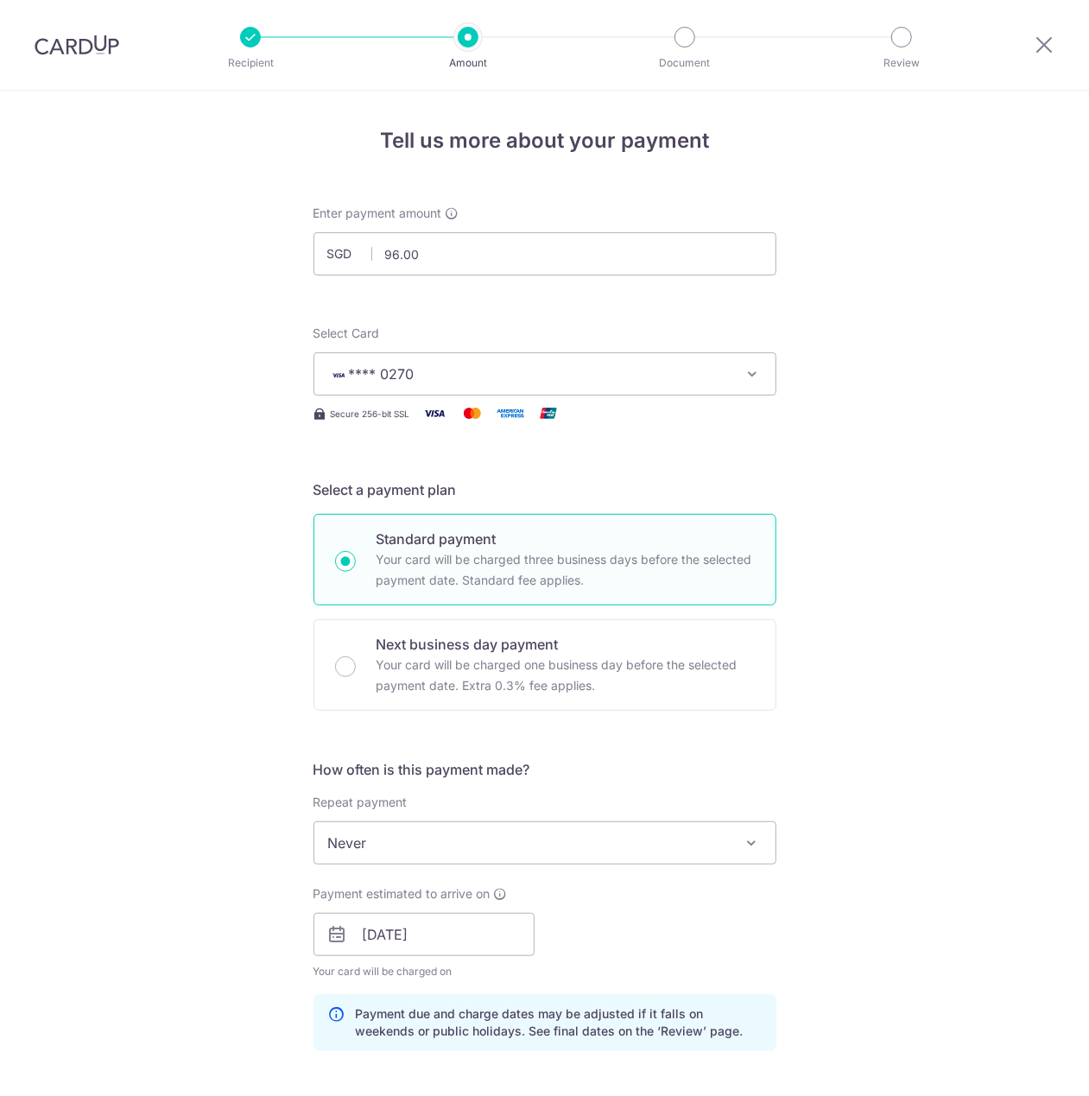
scroll to position [795, 0]
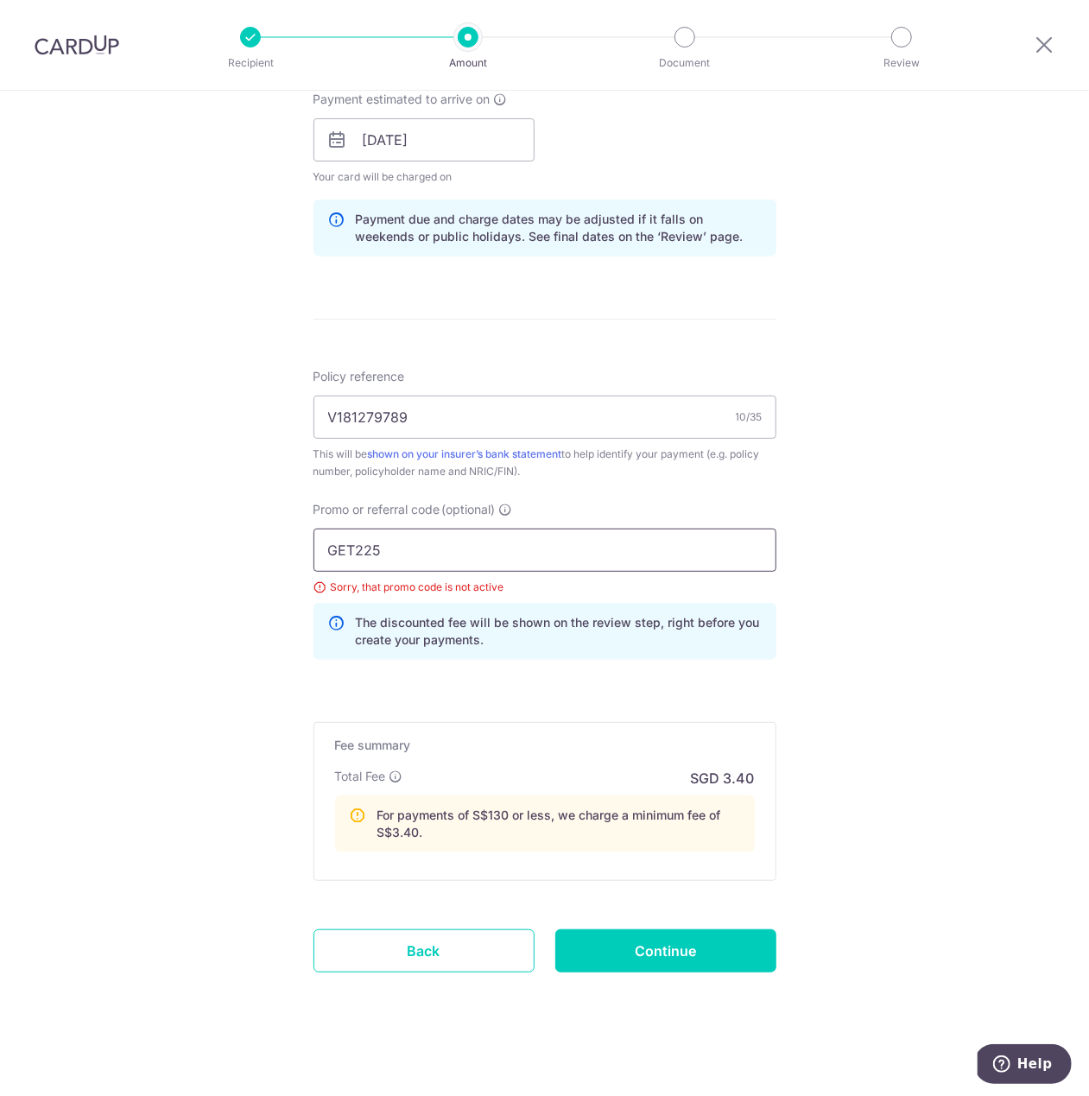
click at [395, 536] on input "GET225" at bounding box center [545, 550] width 463 height 43
type input "I"
type input "OFF225"
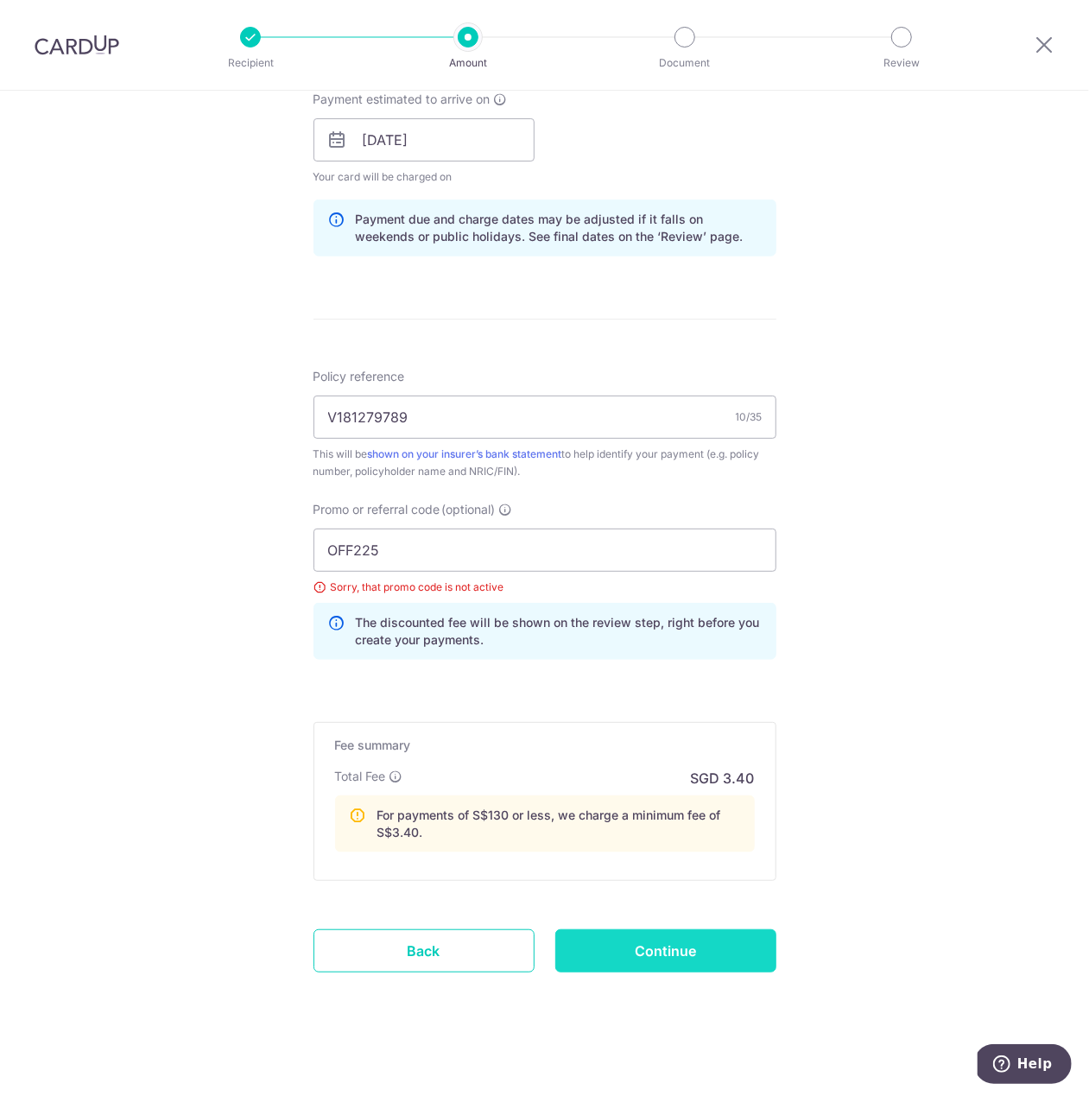
click at [664, 947] on input "Continue" at bounding box center [666, 951] width 221 height 43
type input "Update Schedule"
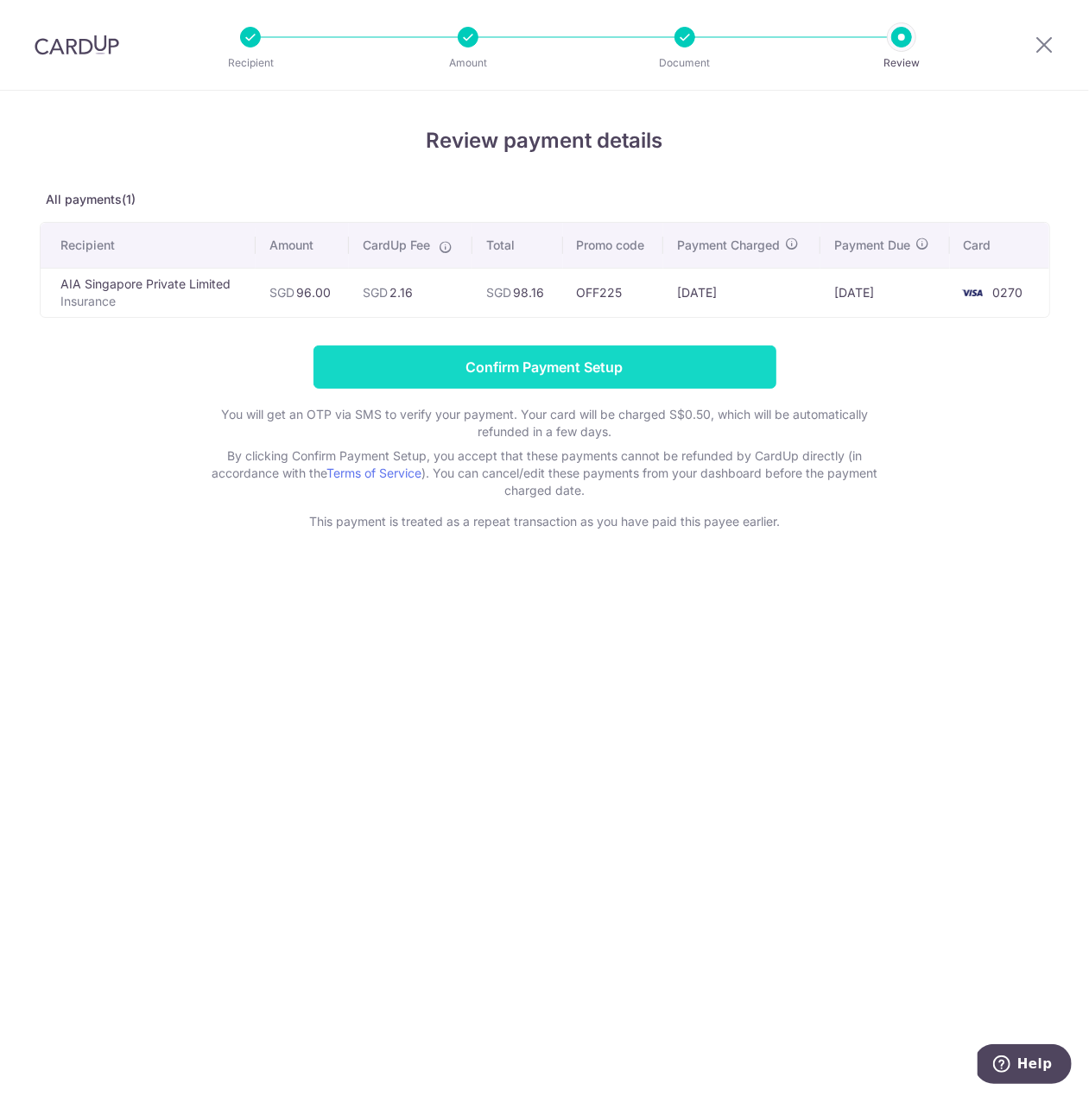
click at [548, 366] on input "Confirm Payment Setup" at bounding box center [545, 367] width 463 height 43
